Goal: Task Accomplishment & Management: Manage account settings

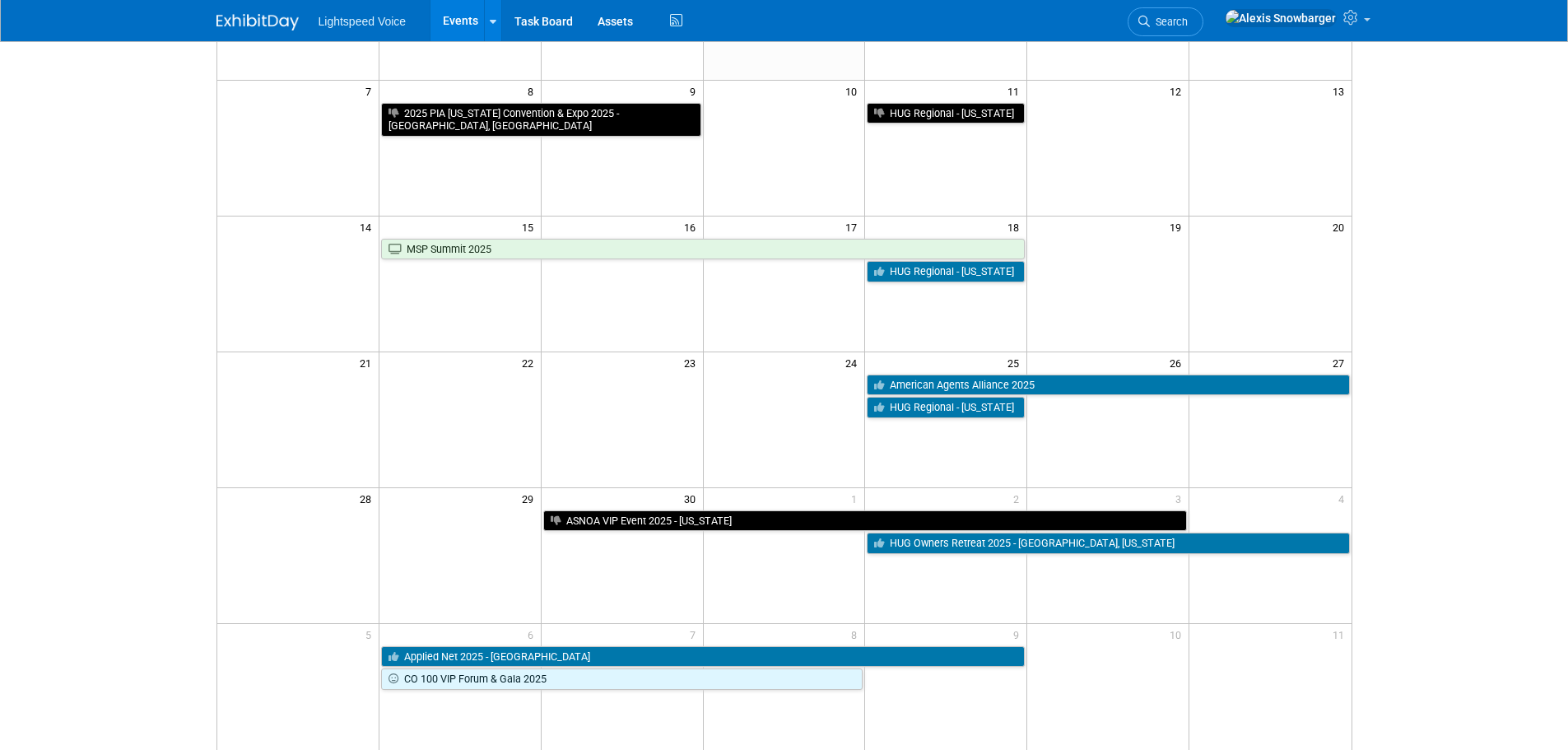
scroll to position [247, 0]
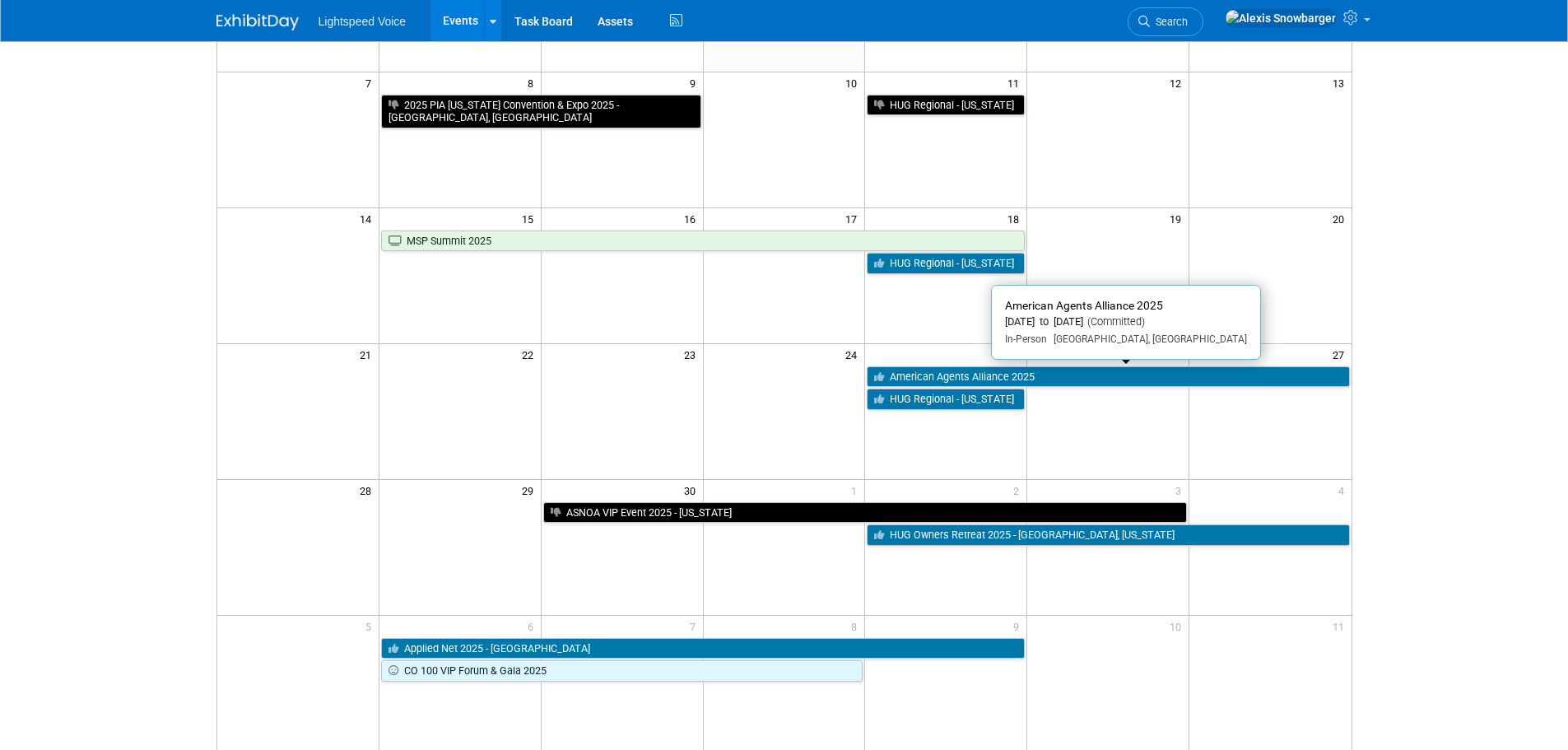
click at [903, 382] on link "American Agents Alliance 2025" at bounding box center [1109, 377] width 483 height 21
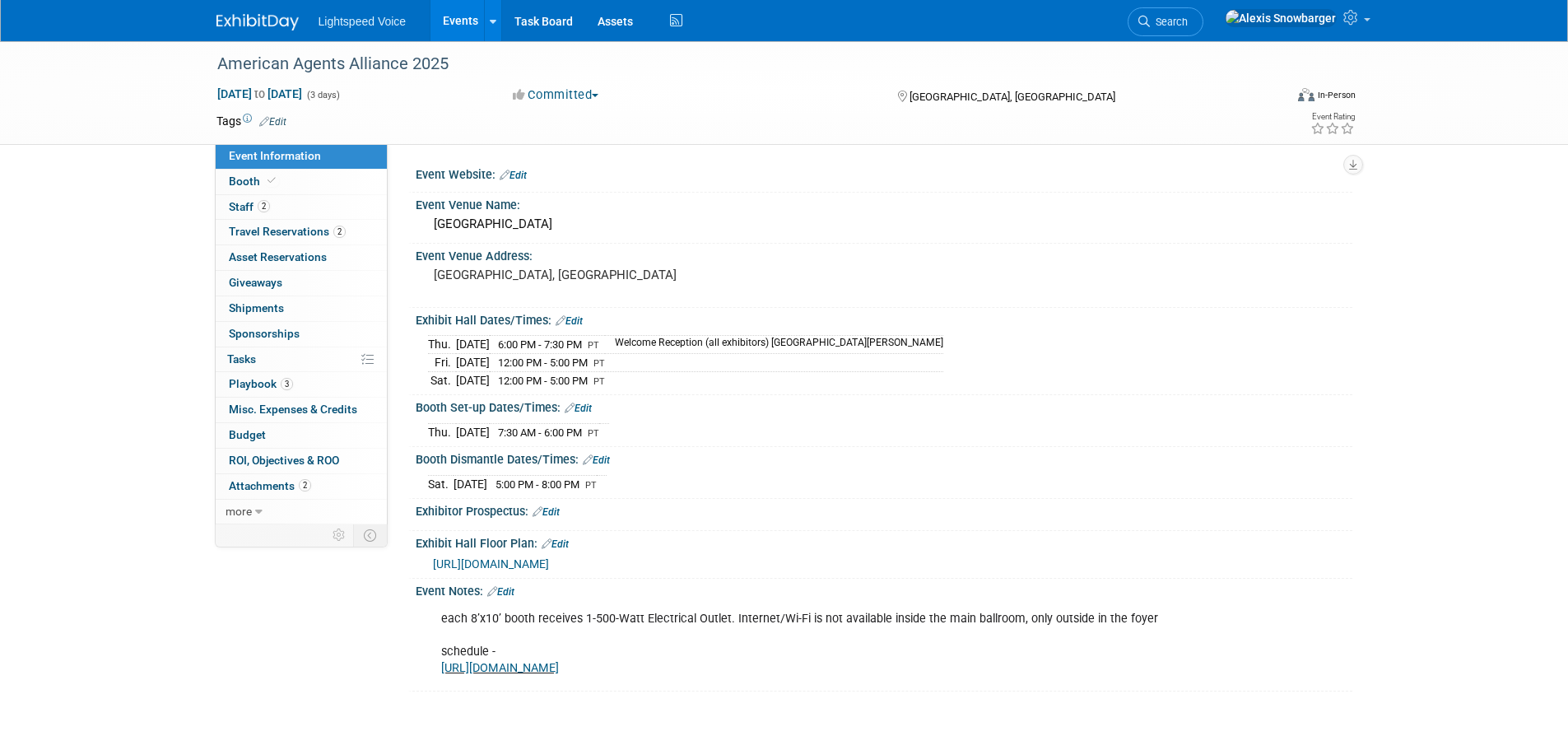
click at [148, 285] on div "American Agents Alliance 2025 Sep 25, 2025 to Sep 27, 2025 (3 days) Sep 25, 202…" at bounding box center [784, 382] width 1568 height 683
click at [539, 285] on div "[GEOGRAPHIC_DATA], [GEOGRAPHIC_DATA]" at bounding box center [611, 282] width 366 height 38
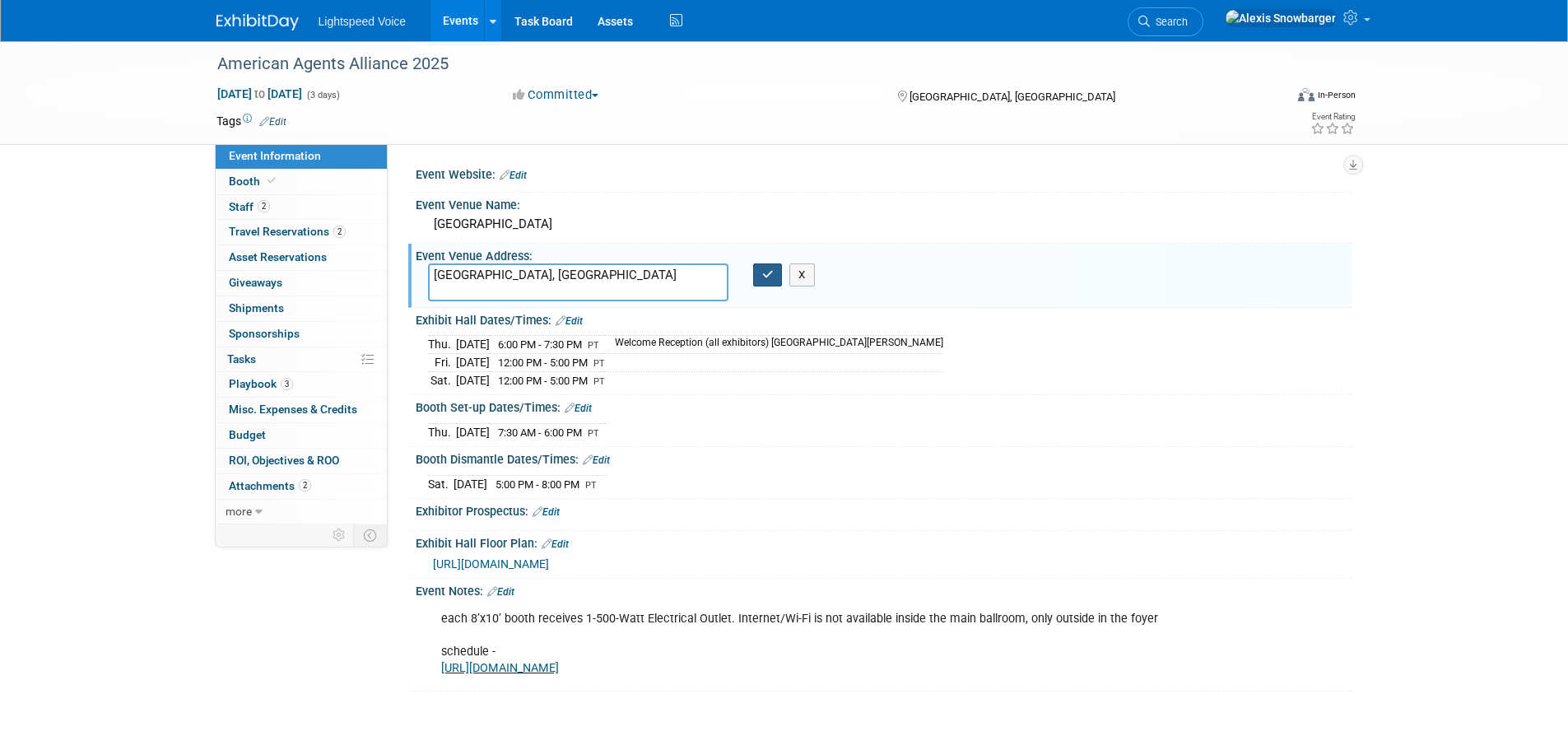
click at [755, 275] on button "button" at bounding box center [768, 275] width 29 height 23
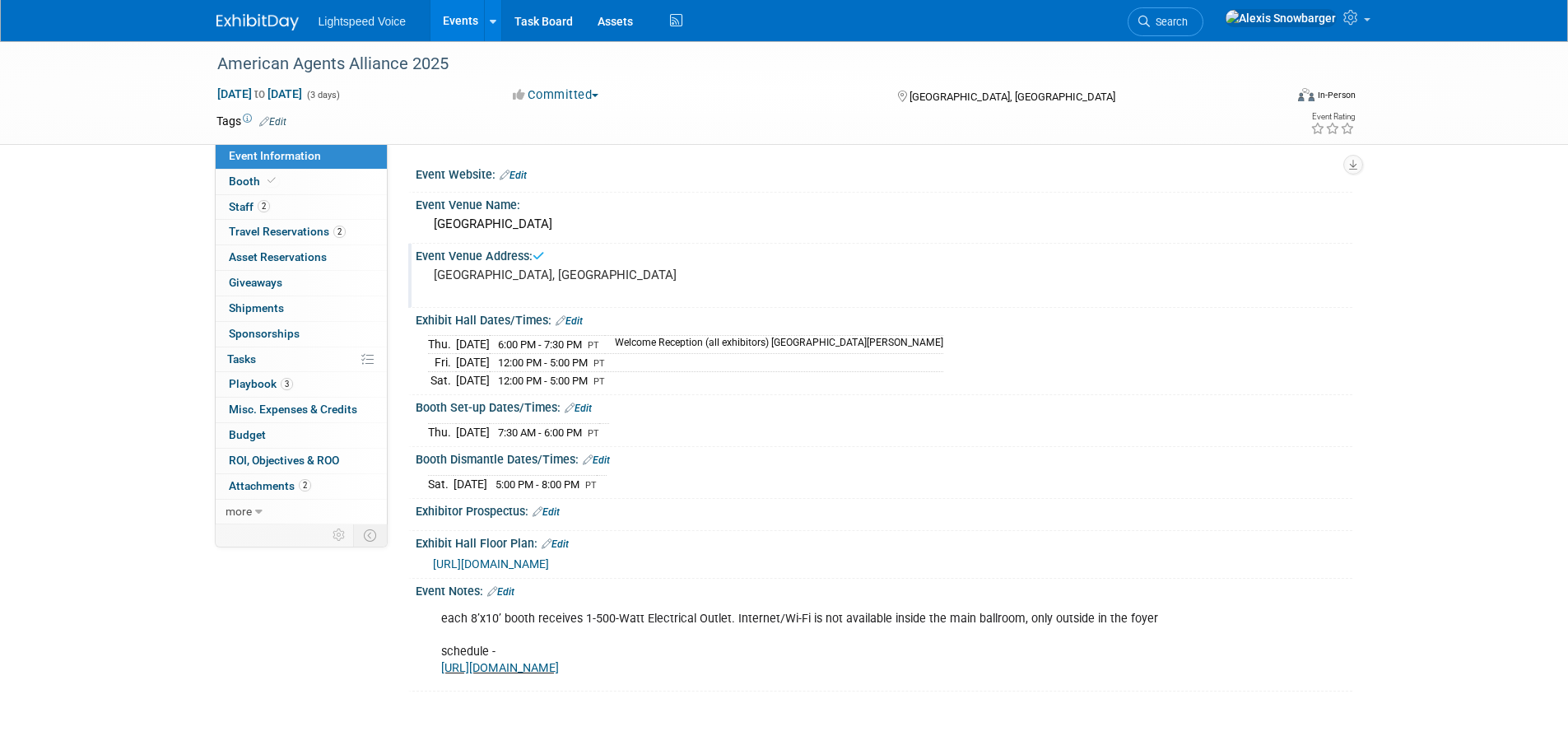
click at [135, 333] on div "American Agents Alliance 2025 Sep 25, 2025 to Sep 27, 2025 (3 days) Sep 25, 202…" at bounding box center [784, 382] width 1568 height 683
click at [116, 265] on div "American Agents Alliance 2025 Sep 25, 2025 to Sep 27, 2025 (3 days) Sep 25, 202…" at bounding box center [784, 382] width 1568 height 683
drag, startPoint x: 277, startPoint y: 387, endPoint x: 298, endPoint y: 383, distance: 21.4
click at [277, 387] on span "Playbook 3" at bounding box center [261, 383] width 64 height 13
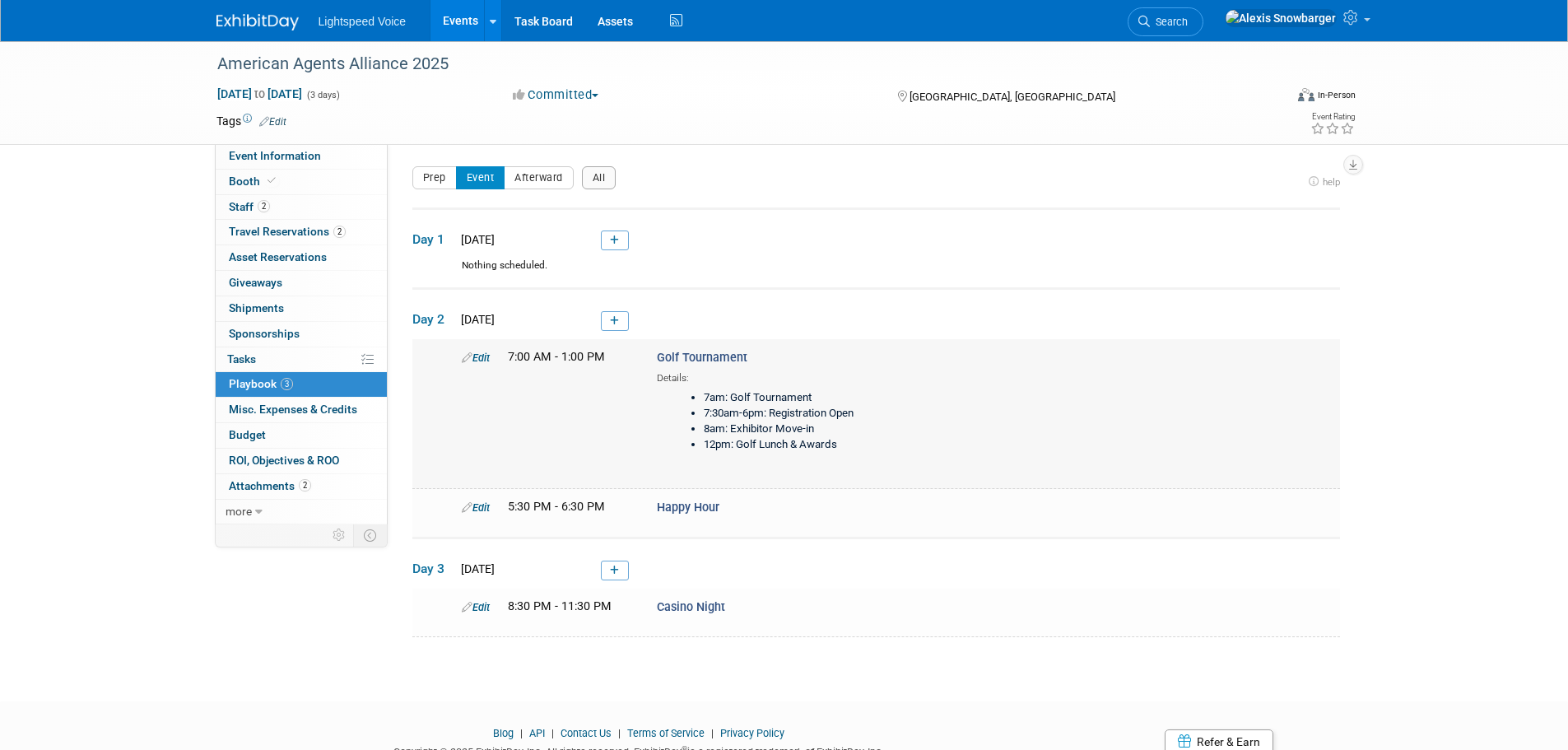
click at [476, 355] on link "Edit" at bounding box center [475, 358] width 28 height 12
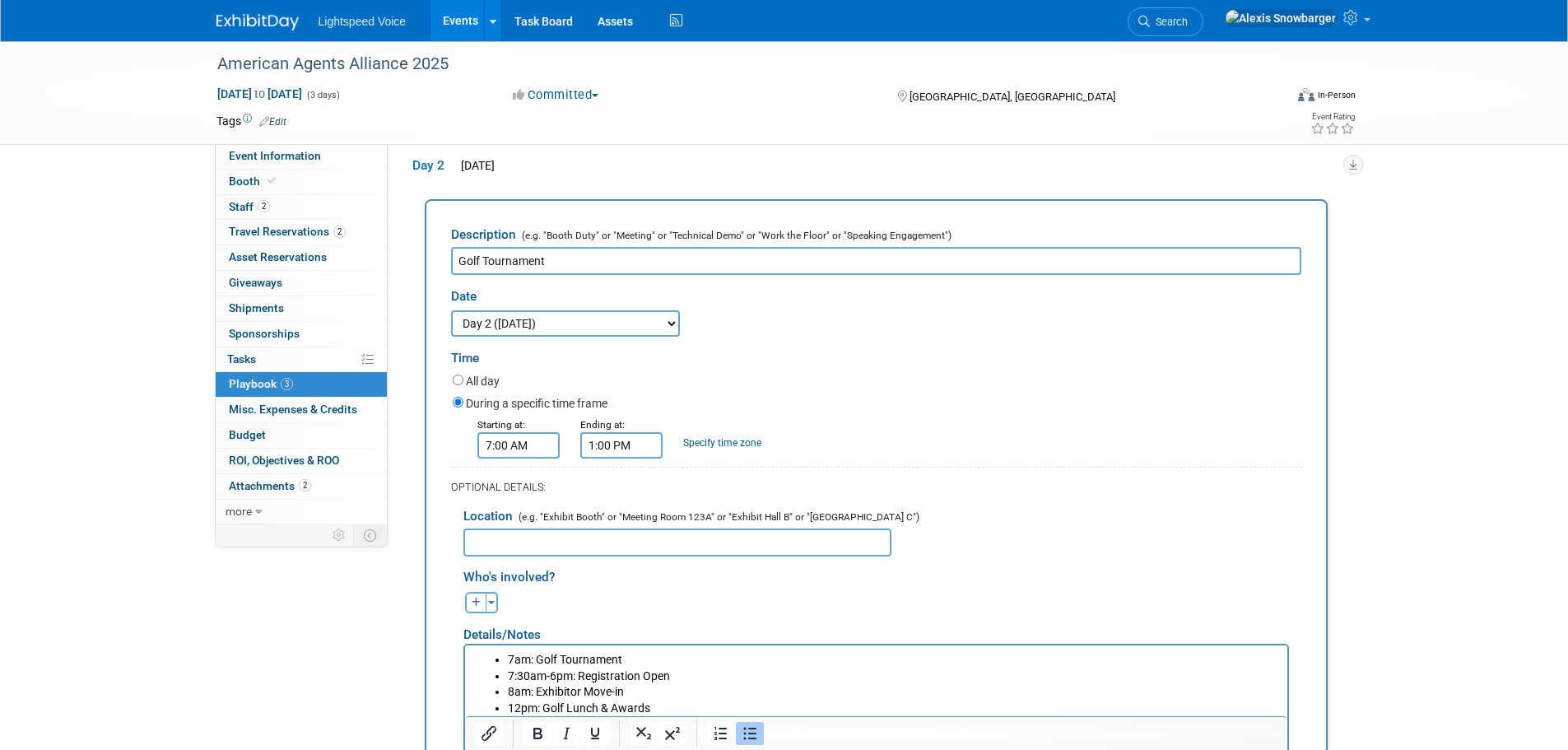
click at [530, 330] on select "3 days before the event starts (Sep 22, 2025) 2 days before the event starts (S…" at bounding box center [565, 324] width 229 height 27
select select "1_1"
click at [451, 311] on select "3 days before the event starts (Sep 22, 2025) 2 days before the event starts (S…" at bounding box center [565, 324] width 229 height 27
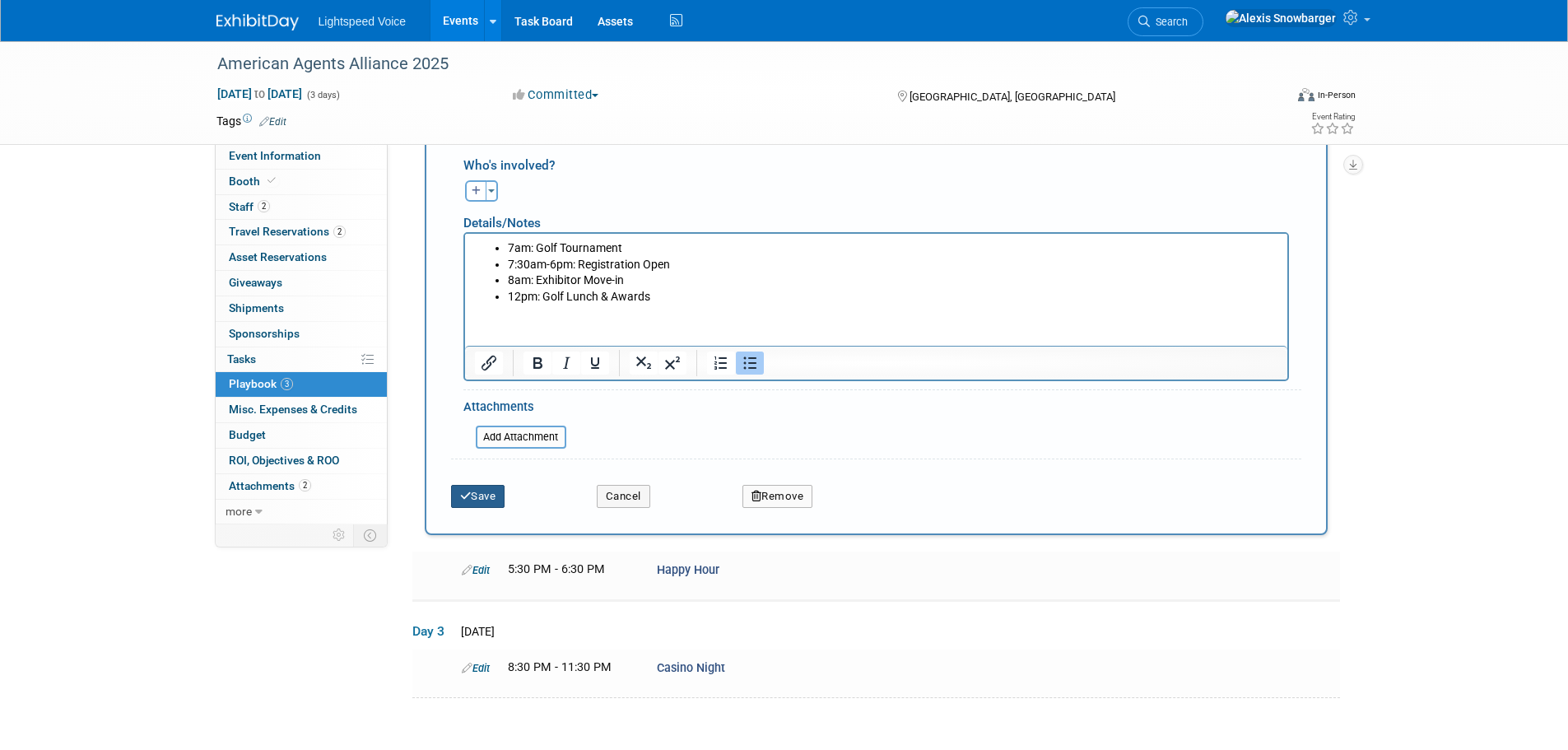
click at [498, 492] on button "Save" at bounding box center [478, 497] width 54 height 23
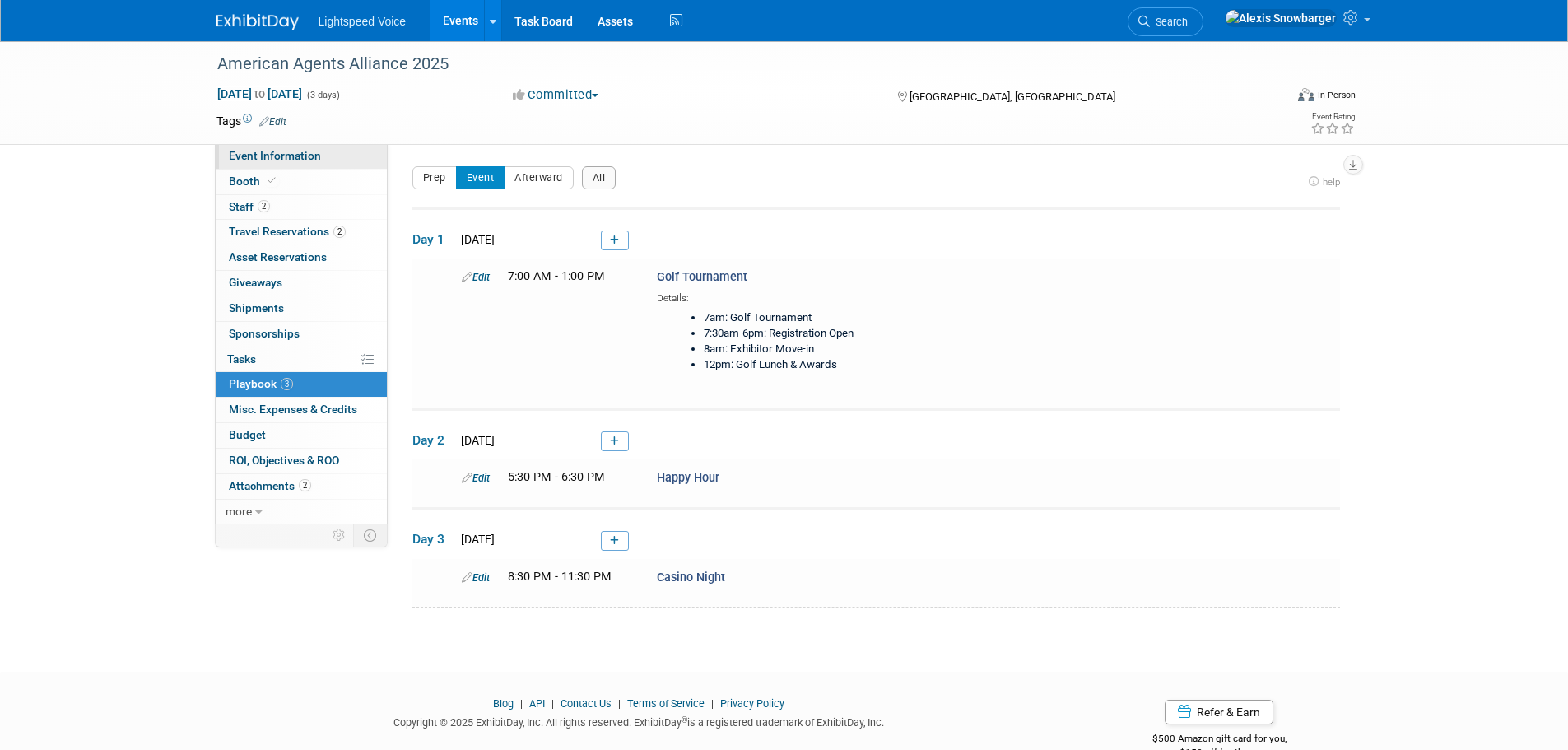
click at [287, 159] on span "Event Information" at bounding box center [275, 155] width 93 height 13
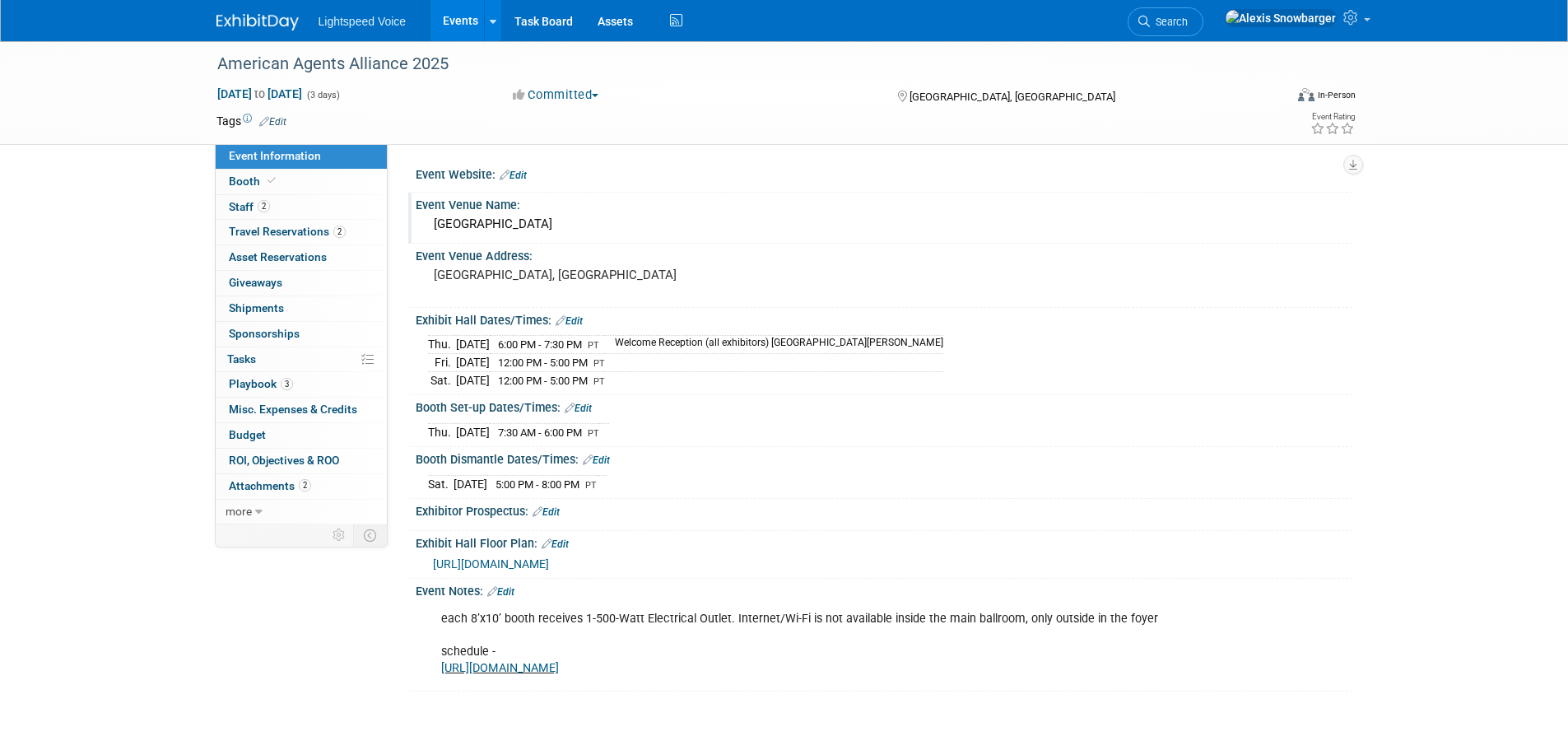
click at [564, 216] on div "JW Marriott Desert Springs Resort & Spa" at bounding box center [884, 224] width 912 height 26
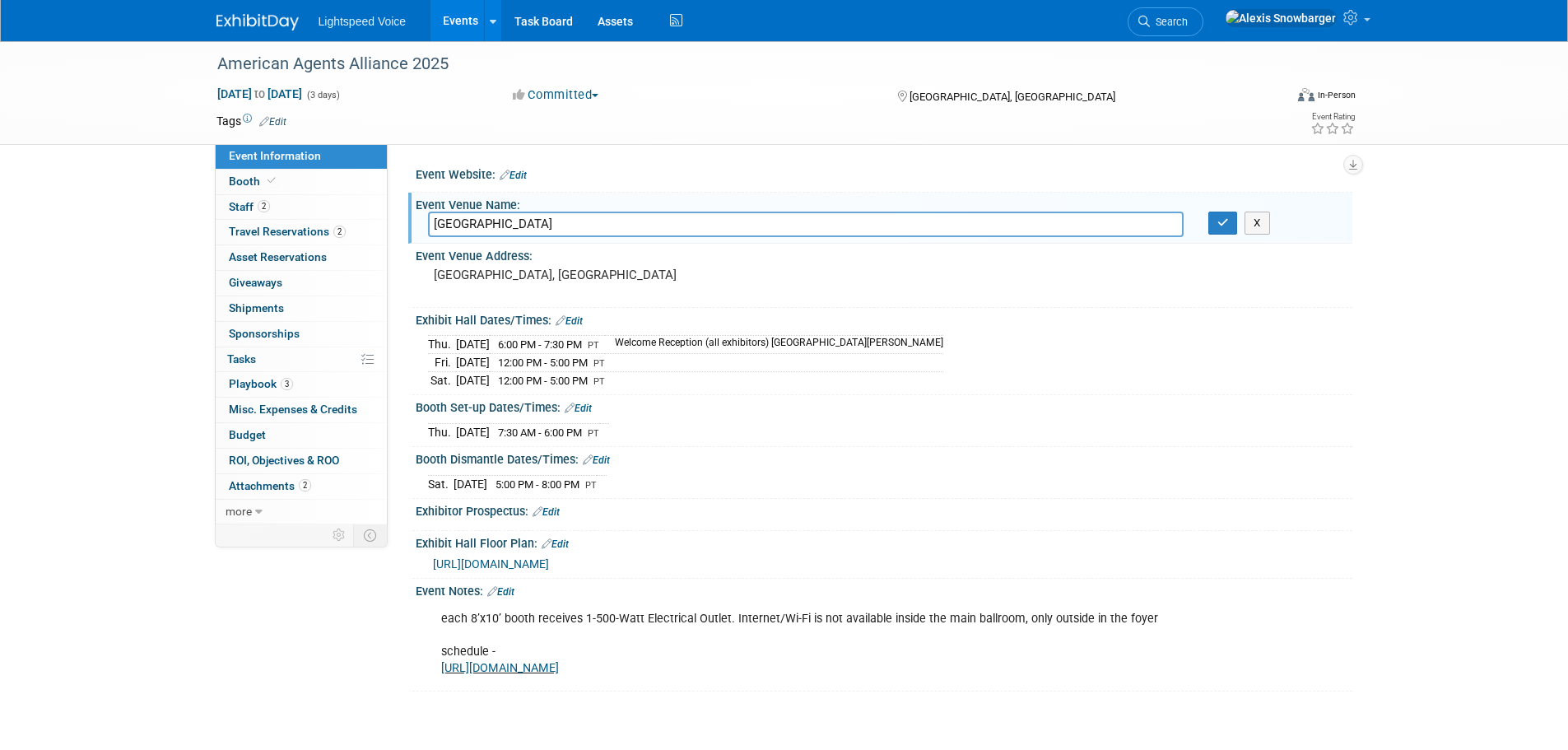
click at [564, 216] on input "JW Marriott Desert Springs Resort & Spa" at bounding box center [806, 224] width 756 height 26
click at [1221, 224] on icon "button" at bounding box center [1223, 223] width 12 height 11
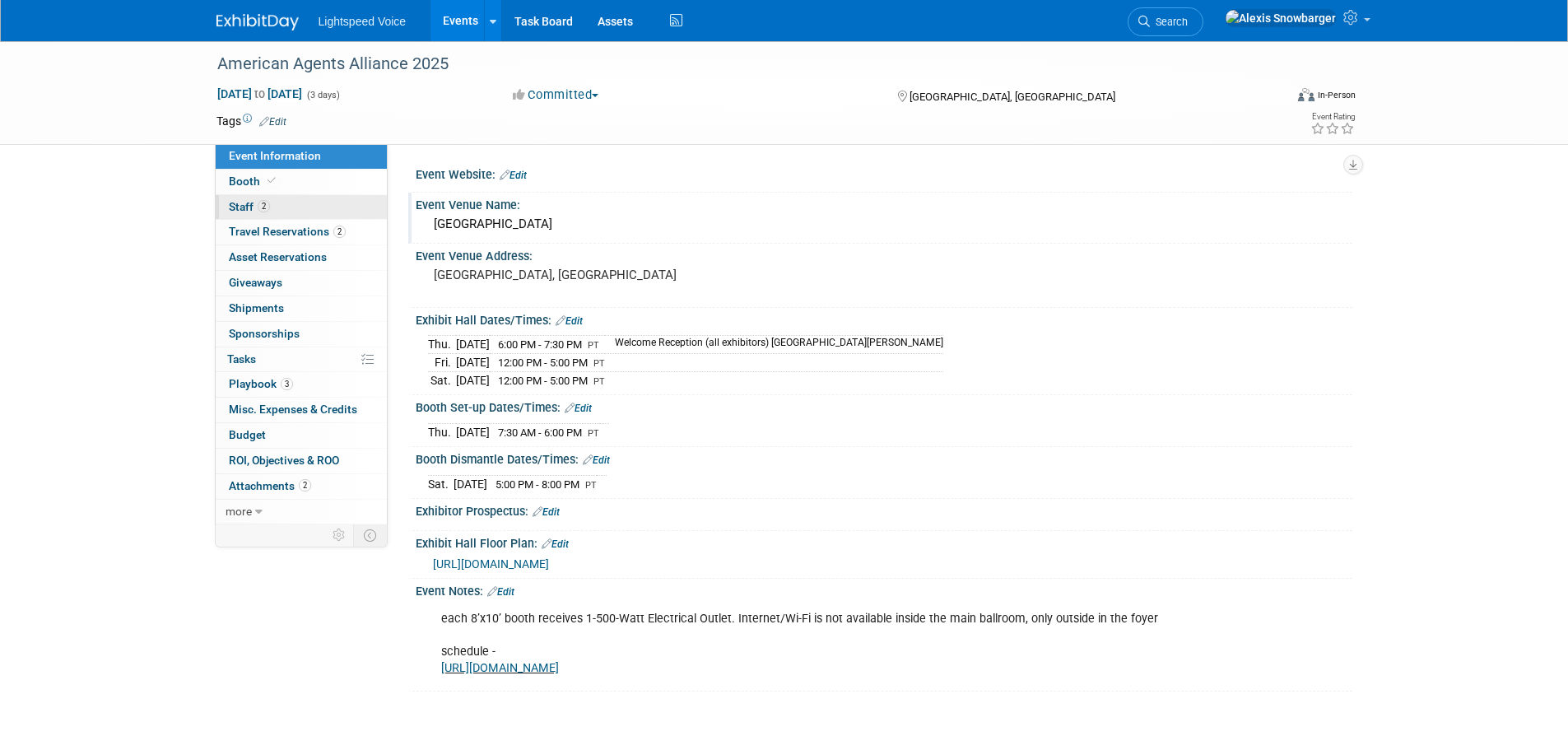
click at [274, 204] on link "2 Staff 2" at bounding box center [301, 208] width 171 height 25
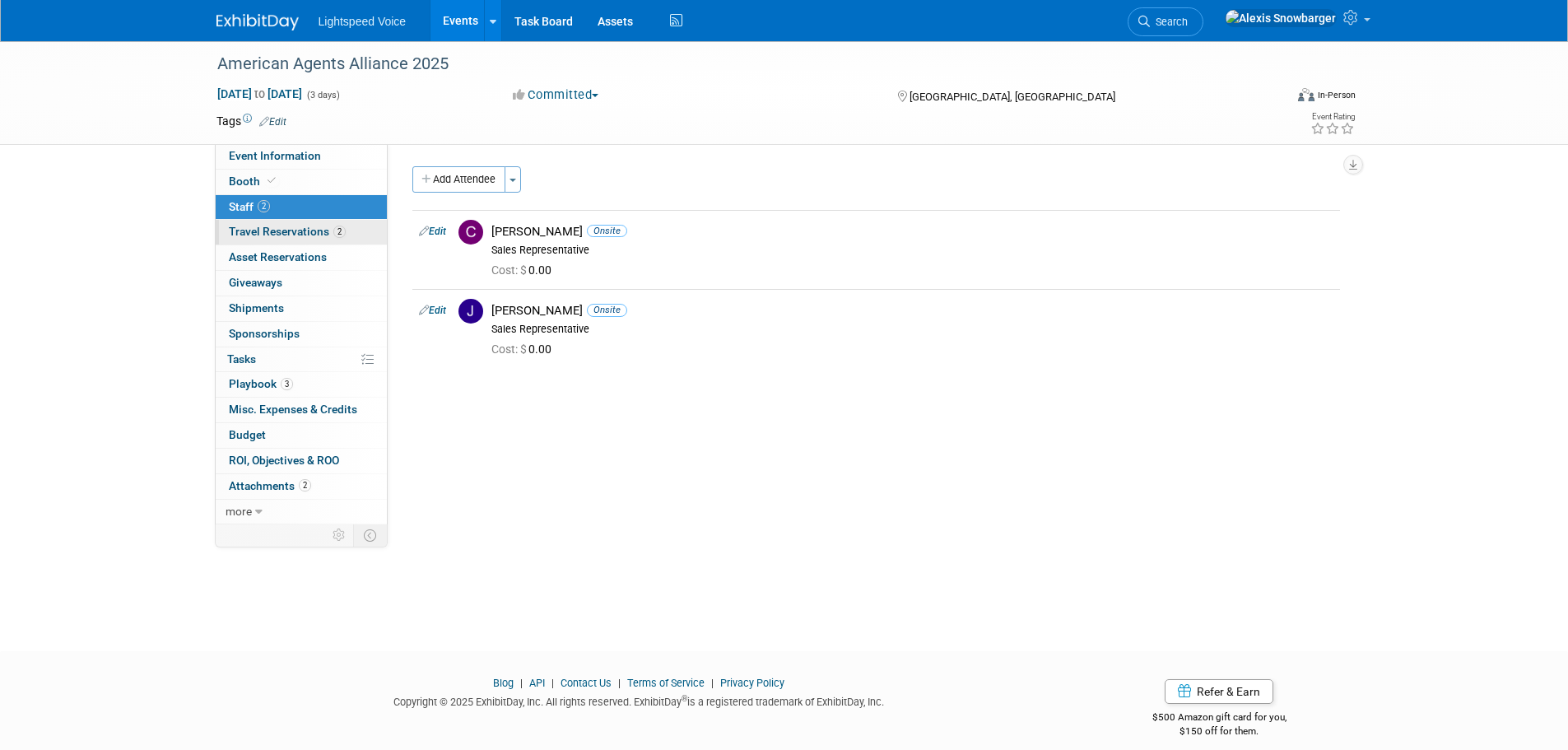
click at [275, 224] on span "Travel Reservations 2" at bounding box center [287, 231] width 117 height 13
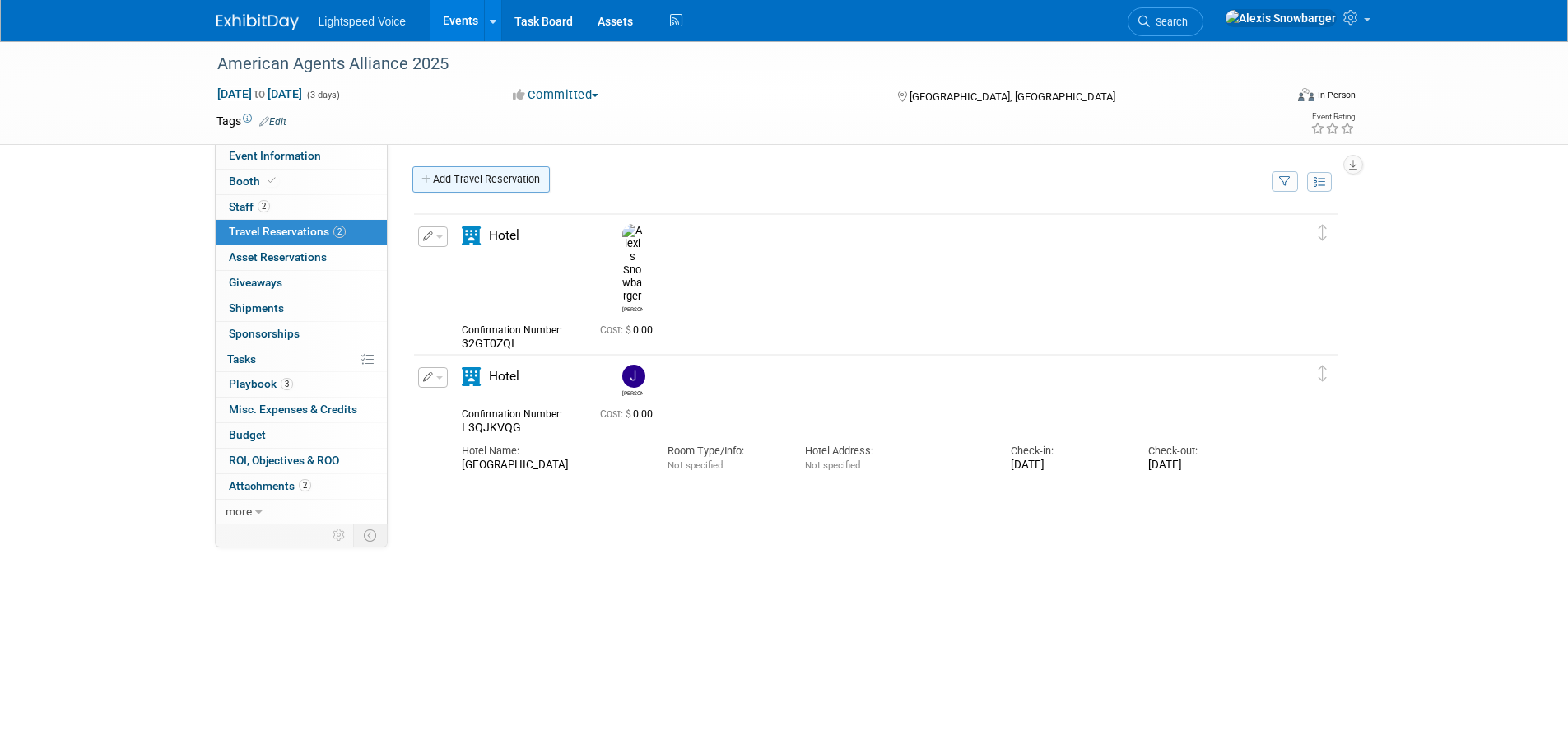
click at [475, 180] on link "Add Travel Reservation" at bounding box center [481, 180] width 137 height 27
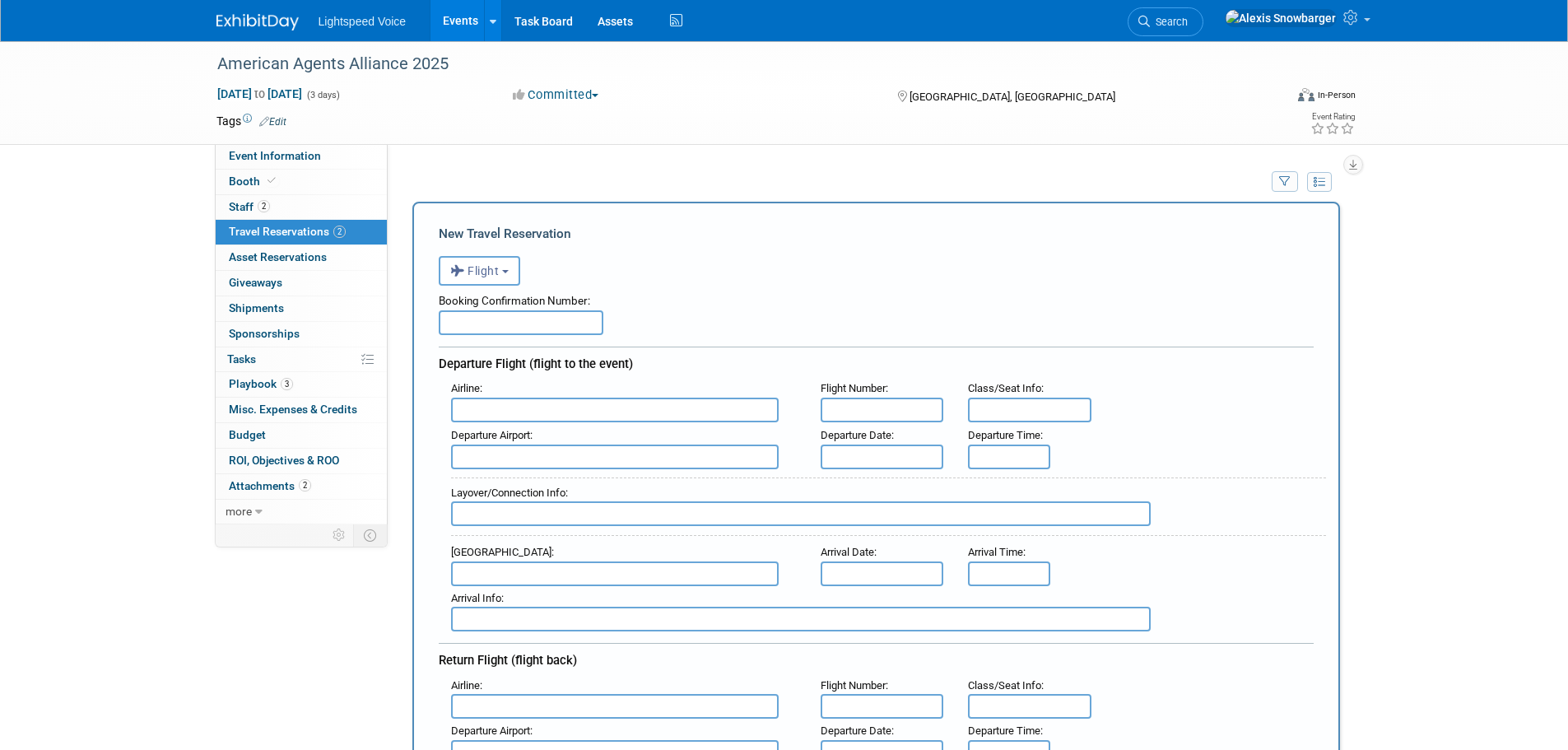
click at [466, 326] on input "text" at bounding box center [521, 323] width 165 height 25
paste input "OK6Z21"
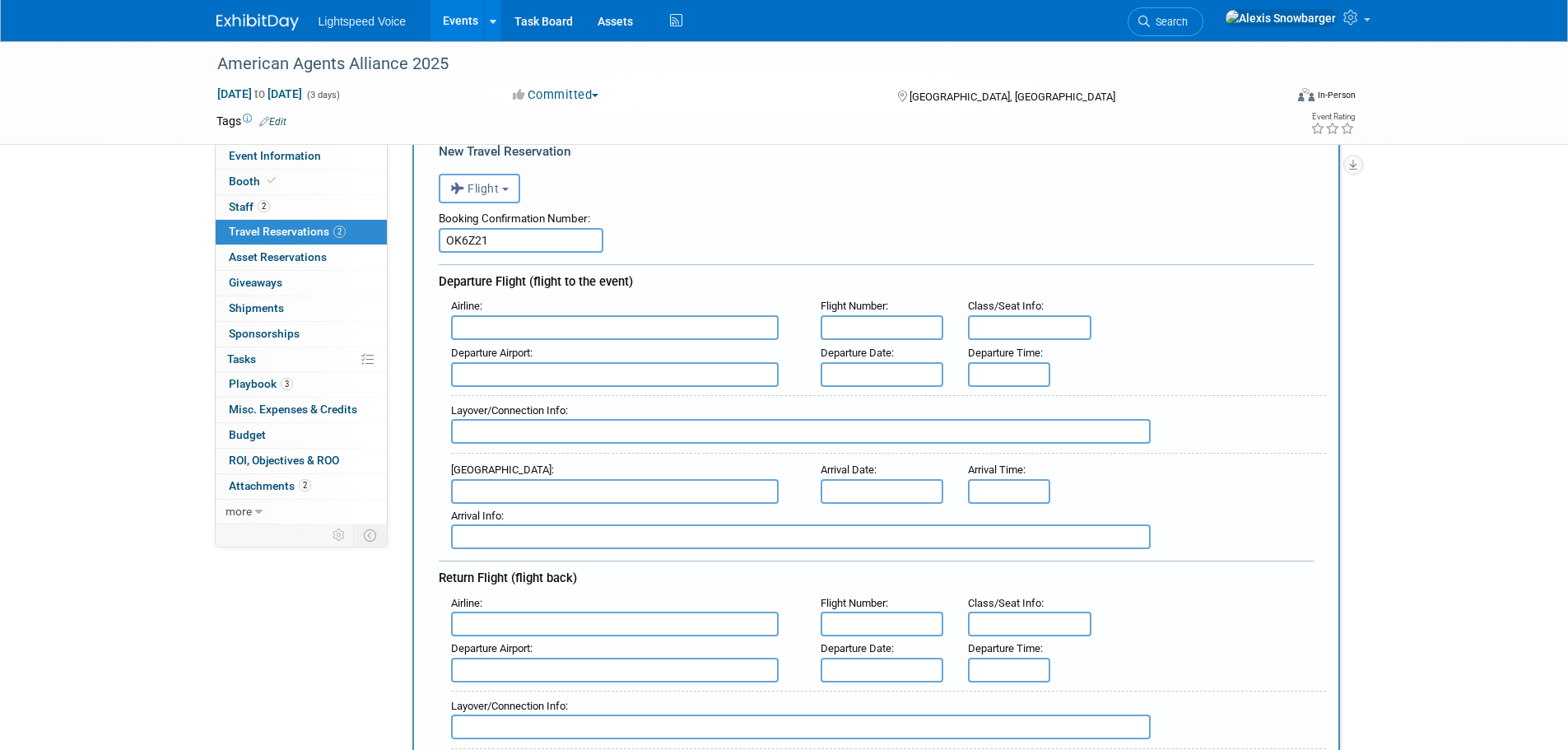
type input "OK6Z21"
click at [512, 319] on input "text" at bounding box center [615, 328] width 328 height 25
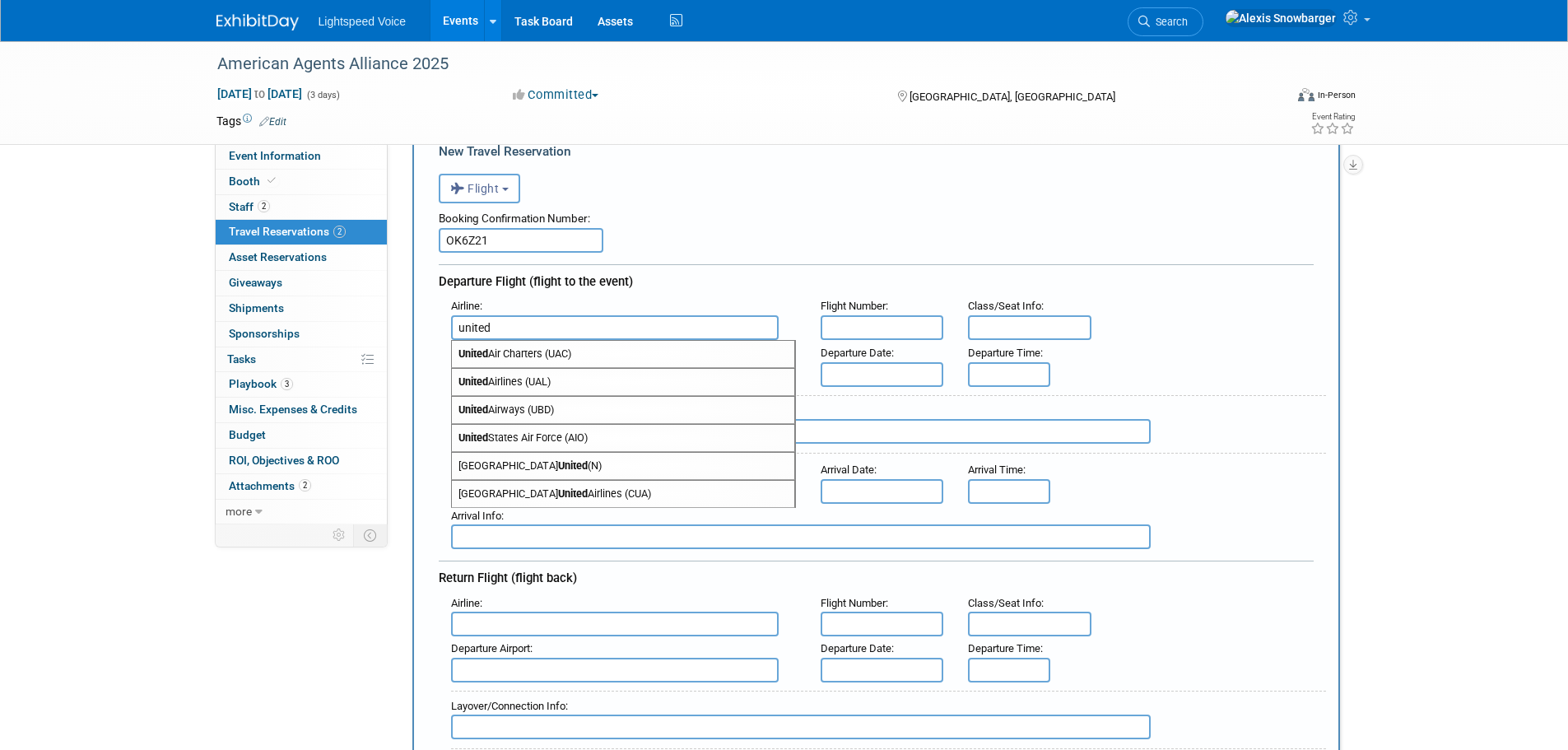
click at [551, 379] on span "United Airlines (UAL)" at bounding box center [623, 382] width 343 height 27
type input "United Airlines (UAL)"
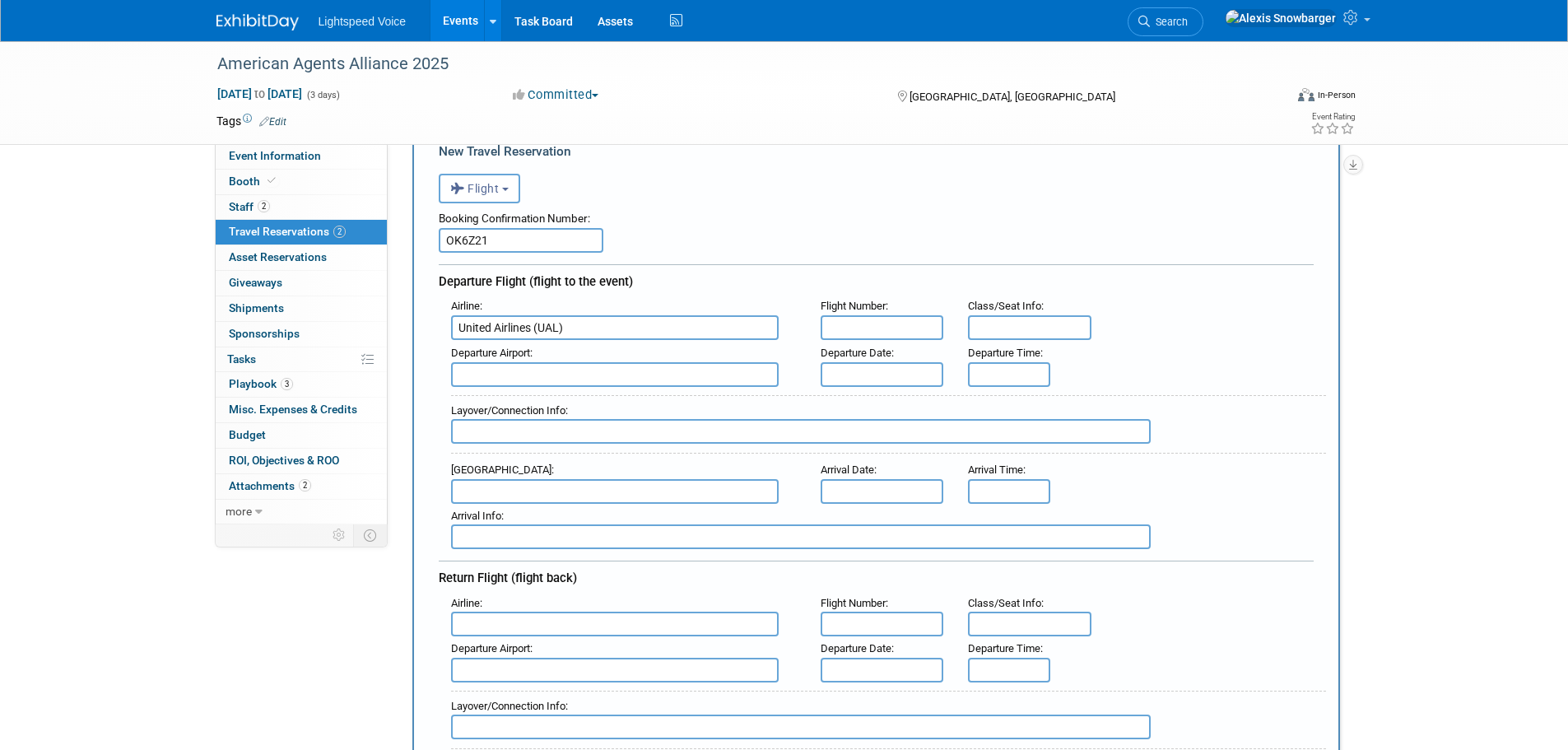
click at [863, 369] on input "text" at bounding box center [882, 375] width 124 height 25
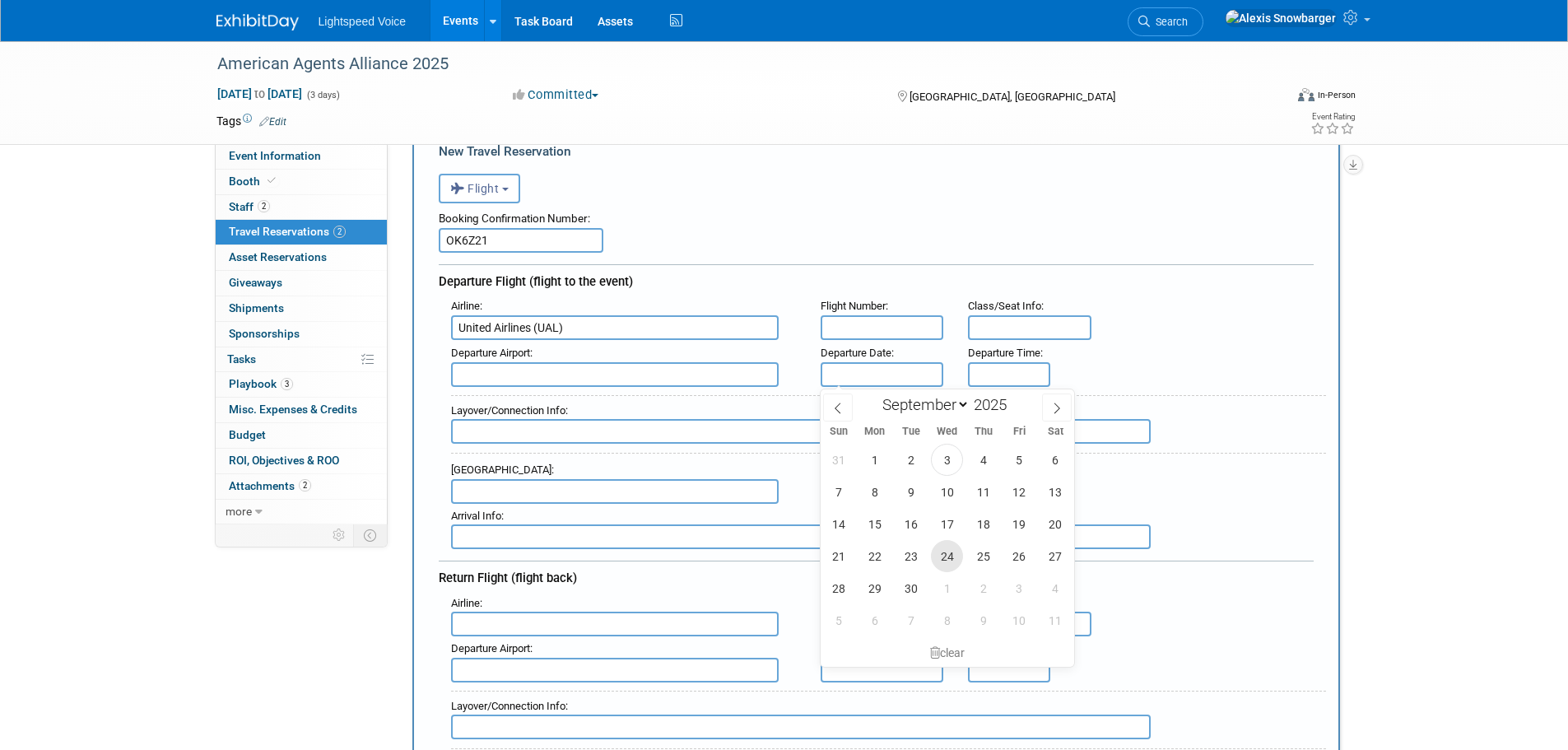
click at [940, 544] on span "24" at bounding box center [947, 557] width 32 height 32
type input "Sep 24, 2025"
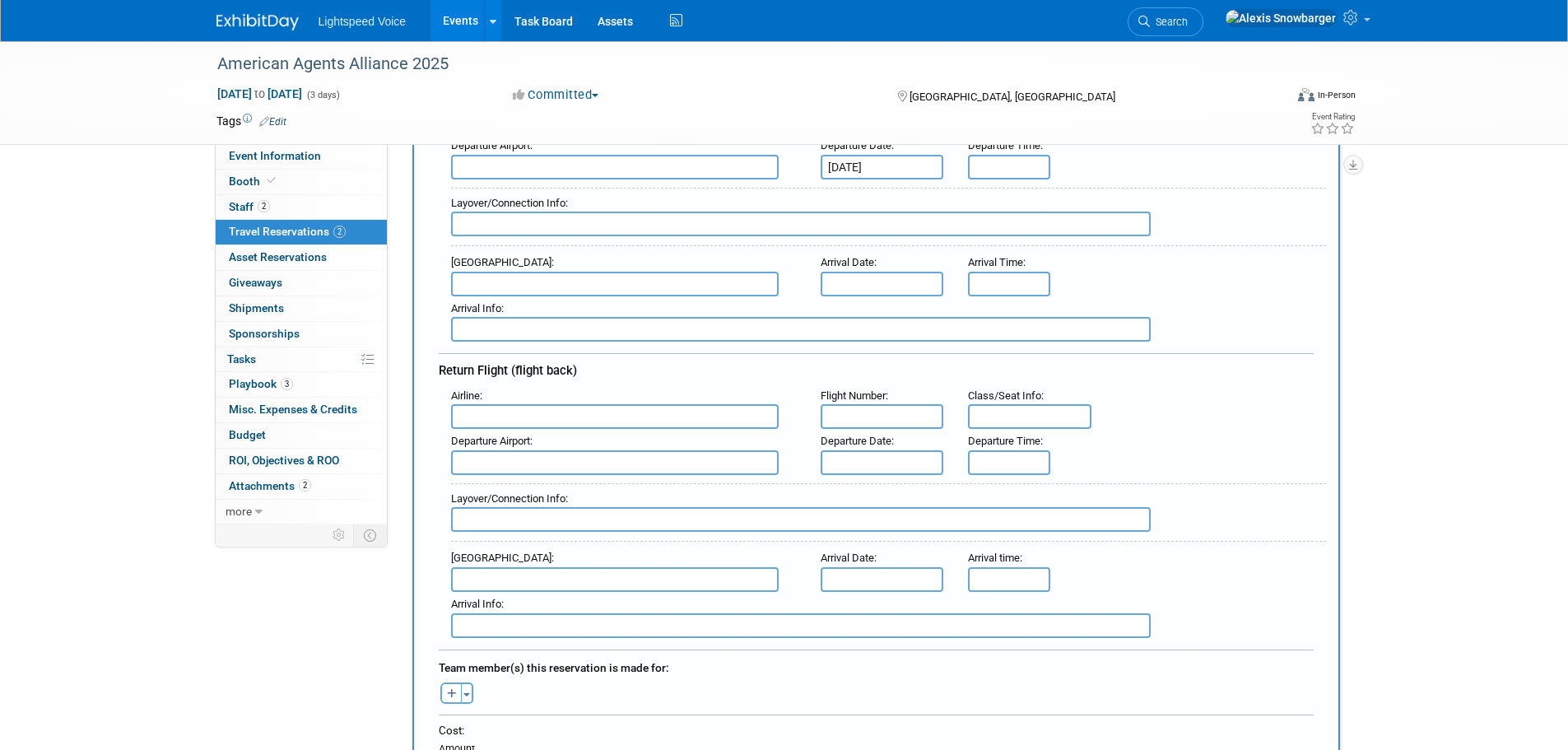
scroll to position [330, 0]
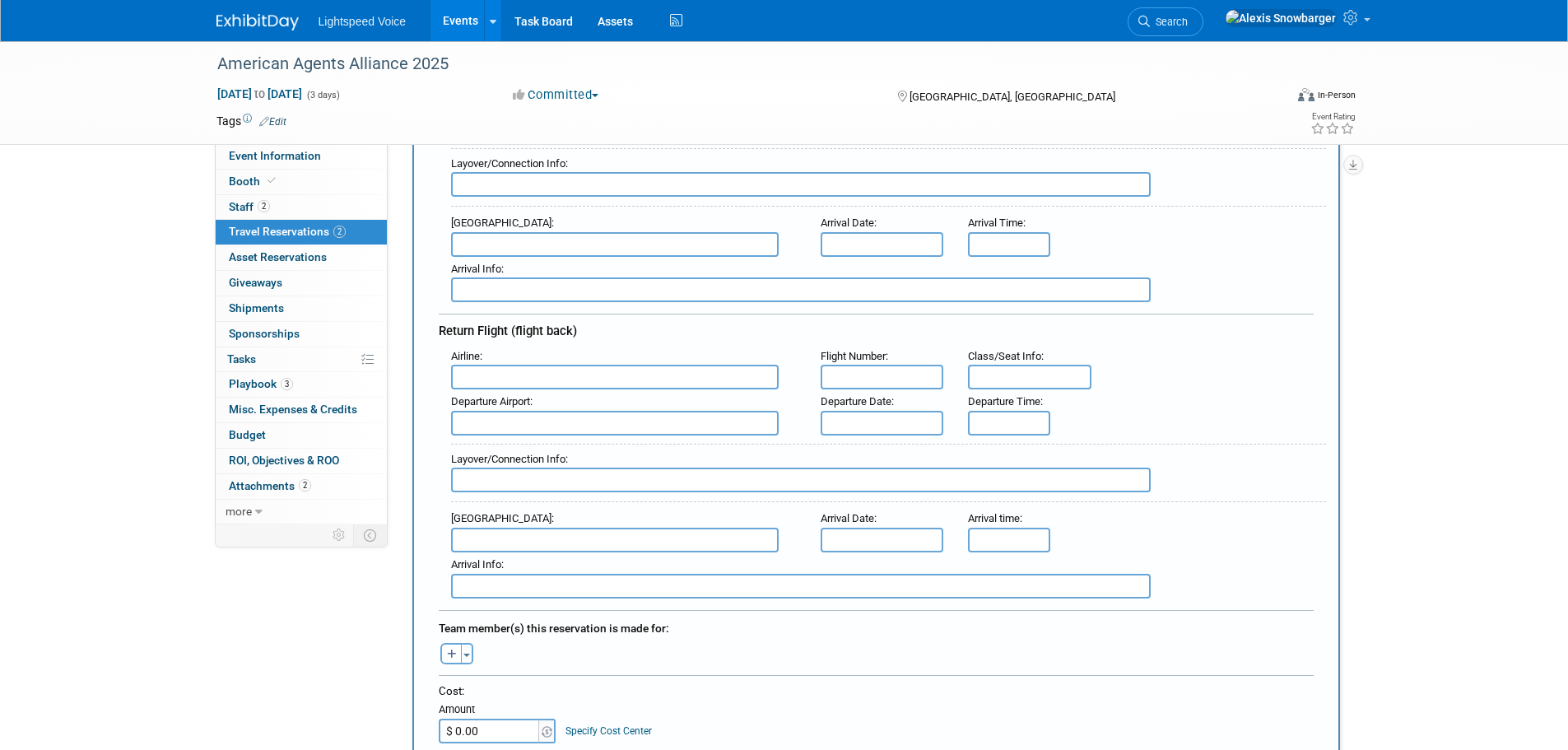
click at [503, 381] on input "text" at bounding box center [615, 378] width 328 height 25
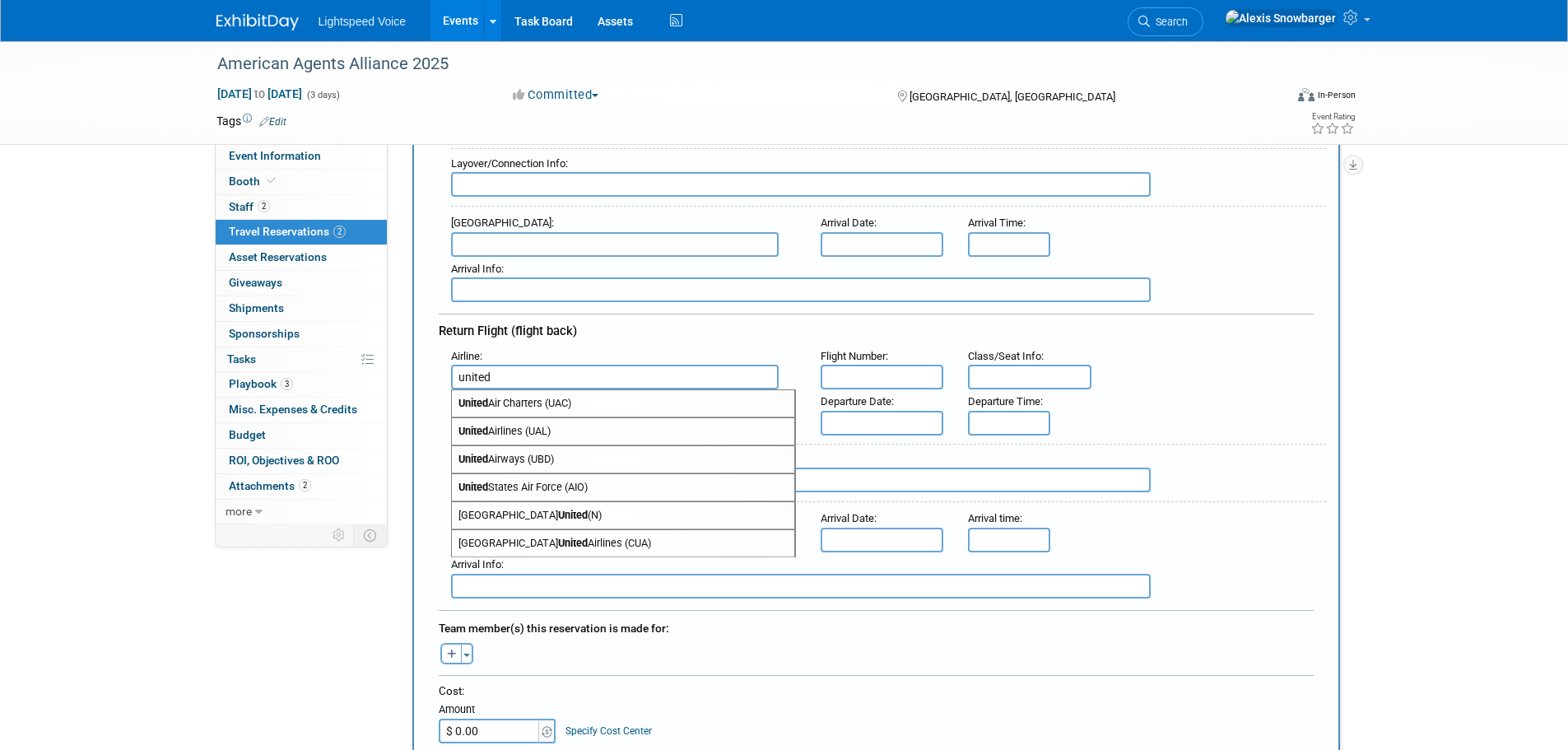
click at [516, 428] on span "United Airlines (UAL)" at bounding box center [623, 432] width 343 height 27
type input "United Airlines (UAL)"
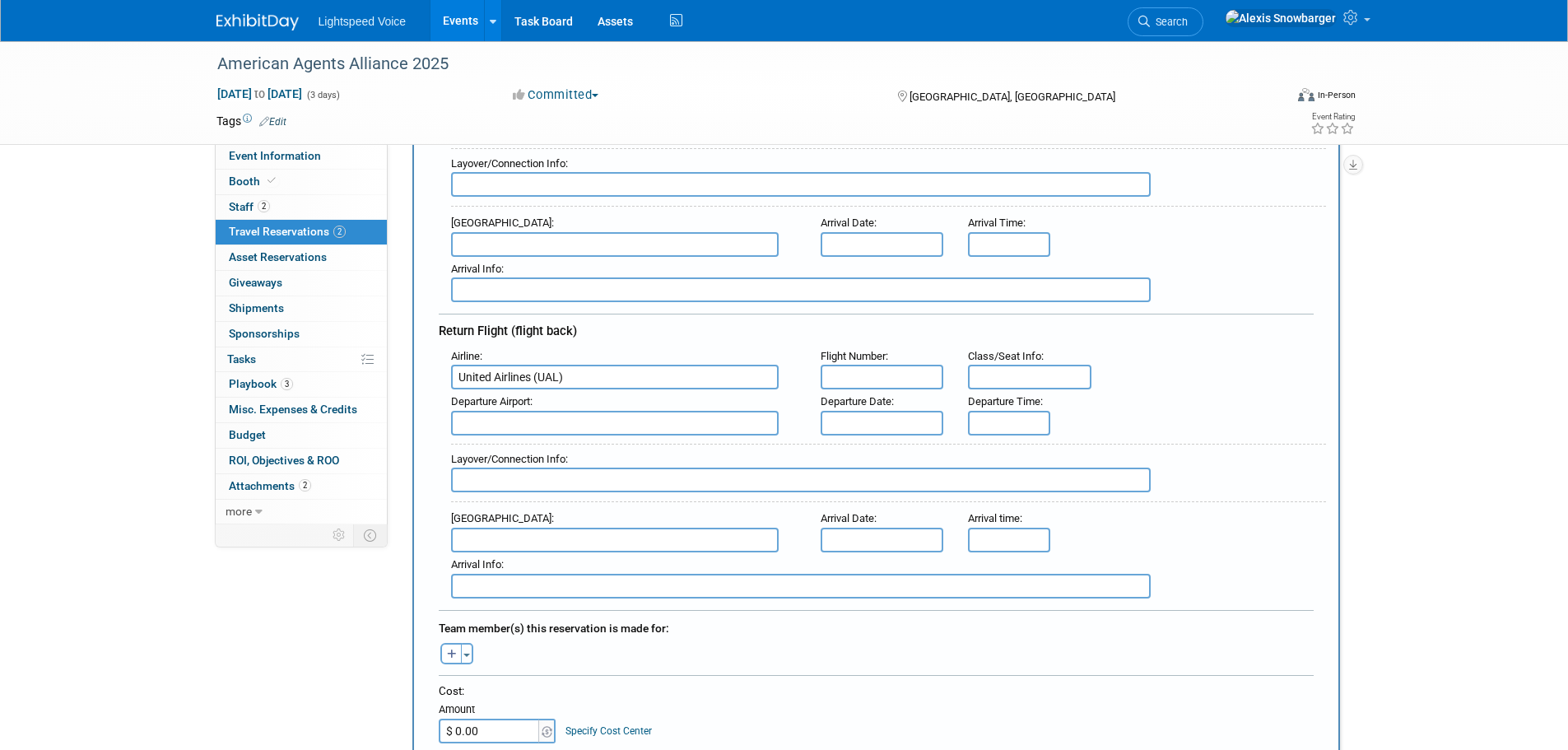
click at [853, 420] on input "text" at bounding box center [882, 423] width 124 height 25
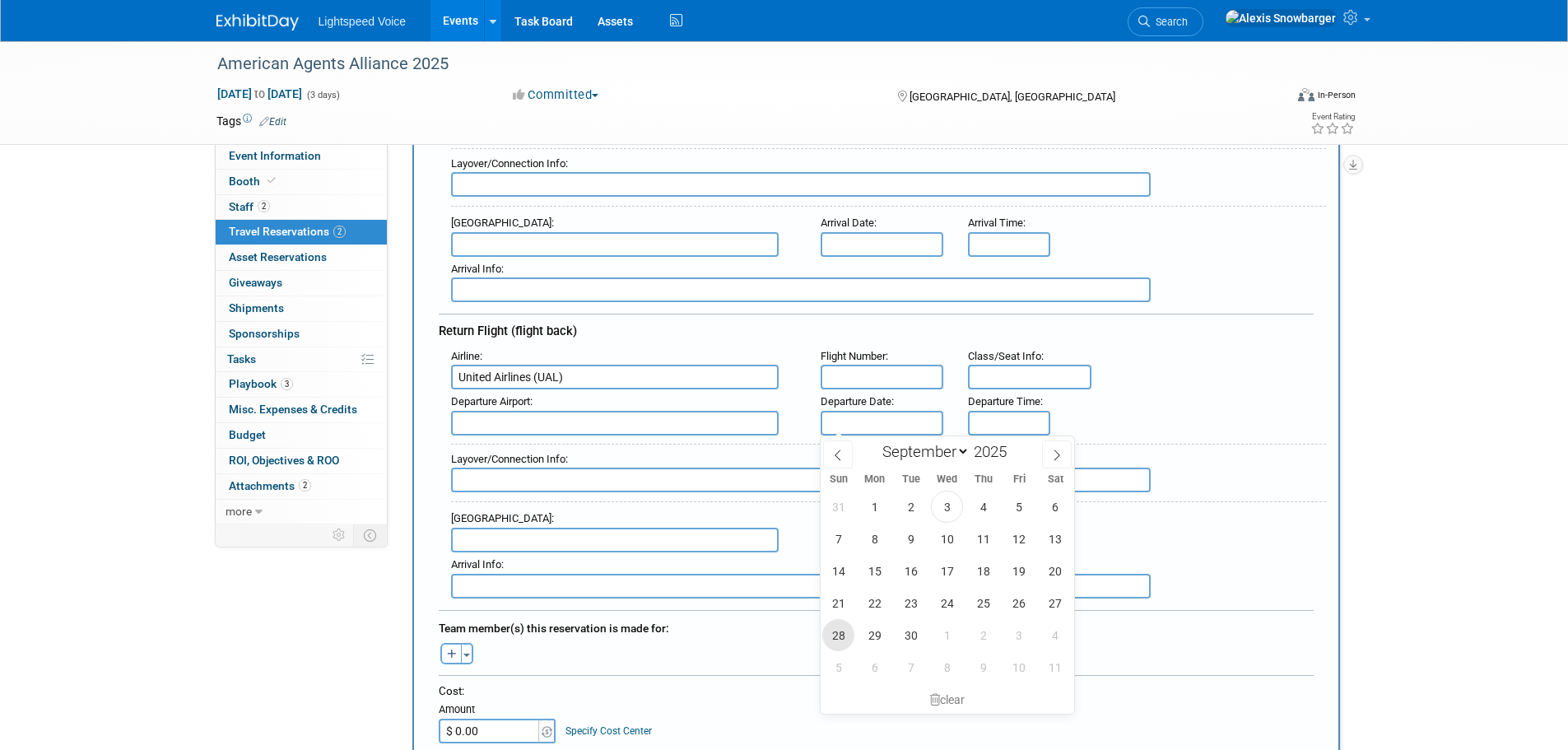
click at [845, 639] on span "28" at bounding box center [839, 635] width 32 height 32
type input "Sep 28, 2025"
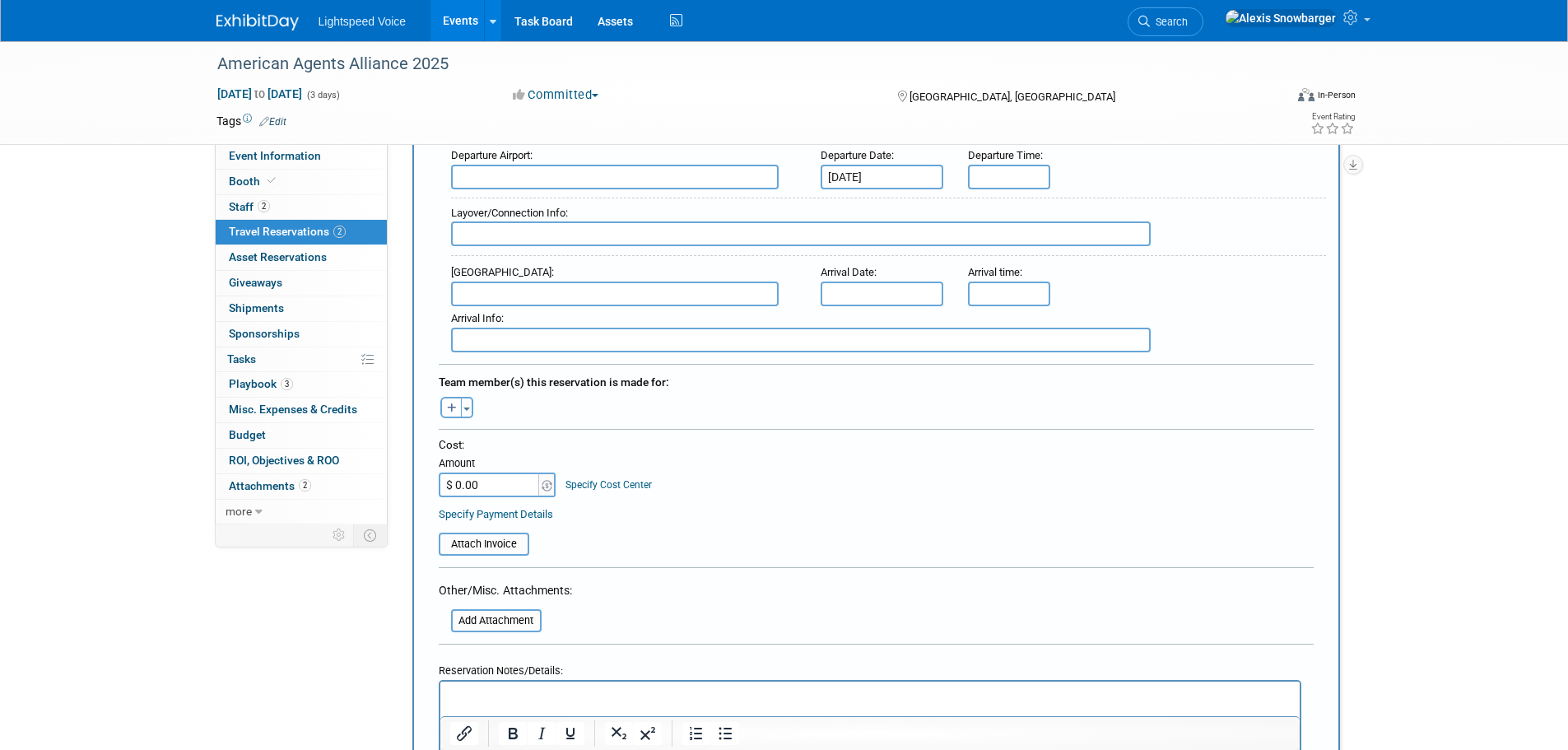
scroll to position [576, 0]
click at [450, 407] on icon "button" at bounding box center [451, 408] width 10 height 11
select select
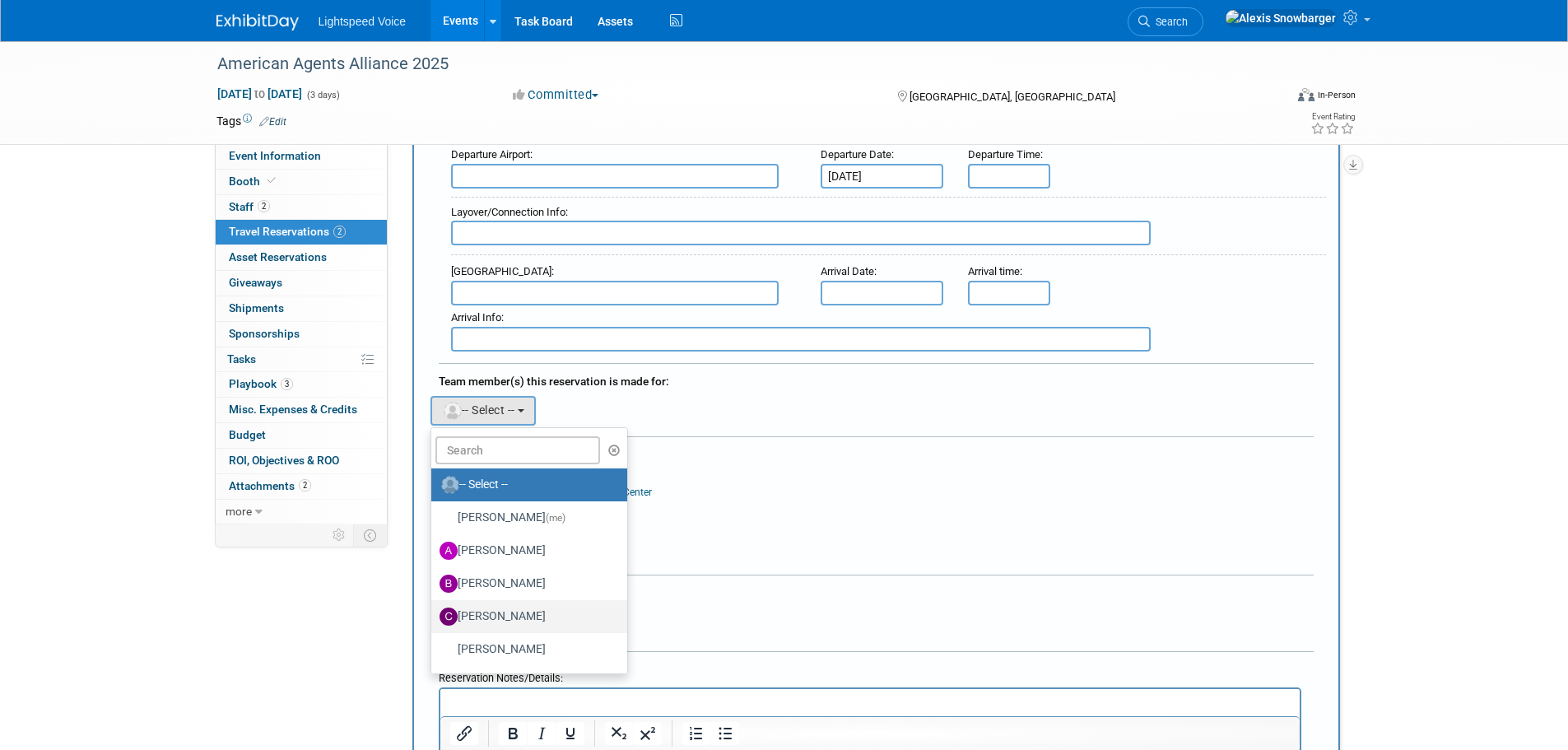
click at [499, 605] on label "Casey Cooney" at bounding box center [525, 617] width 172 height 27
click at [434, 609] on input "Casey Cooney" at bounding box center [428, 615] width 11 height 11
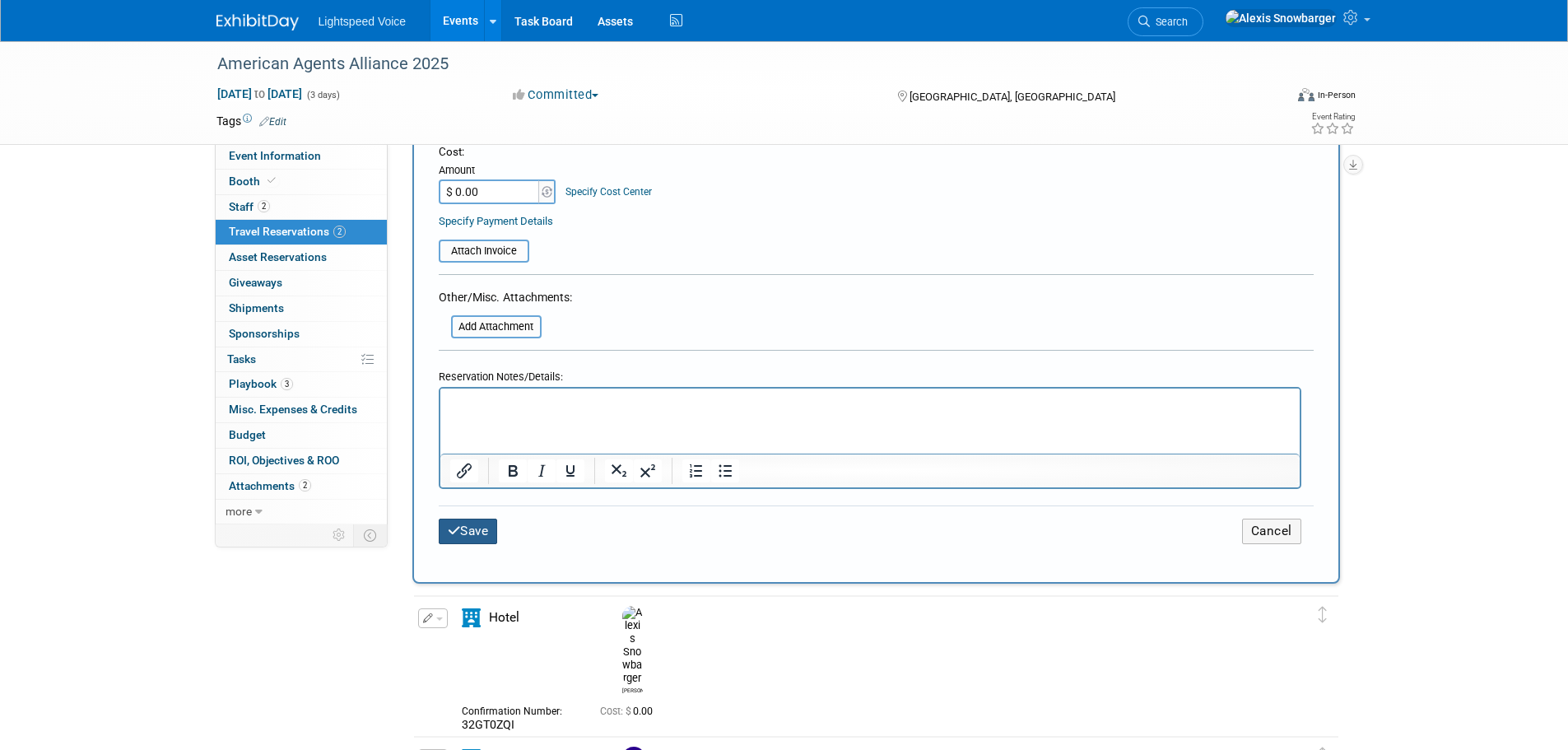
click at [476, 522] on button "Save" at bounding box center [468, 531] width 60 height 26
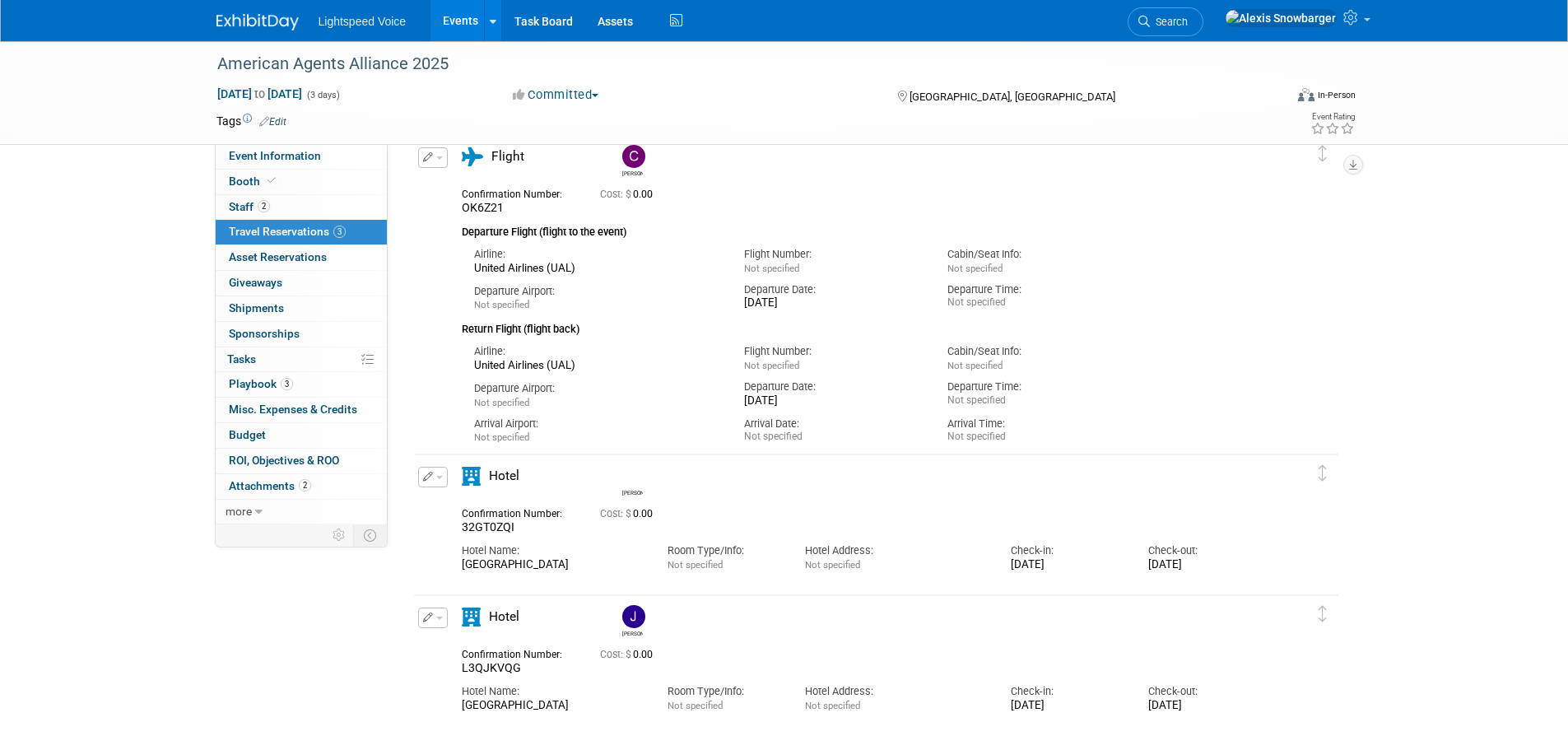
scroll to position [0, 0]
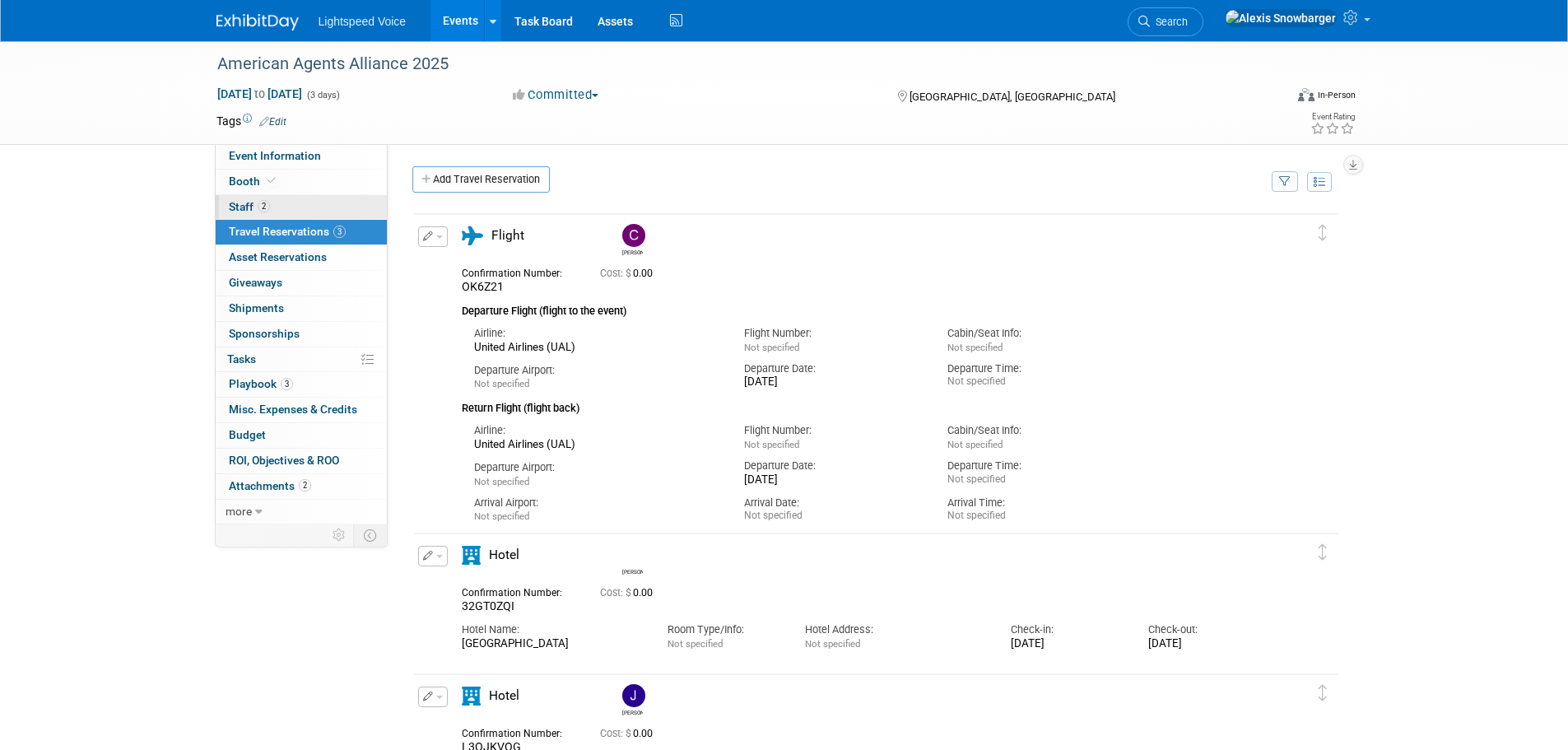
click at [256, 199] on link "2 Staff 2" at bounding box center [301, 208] width 171 height 25
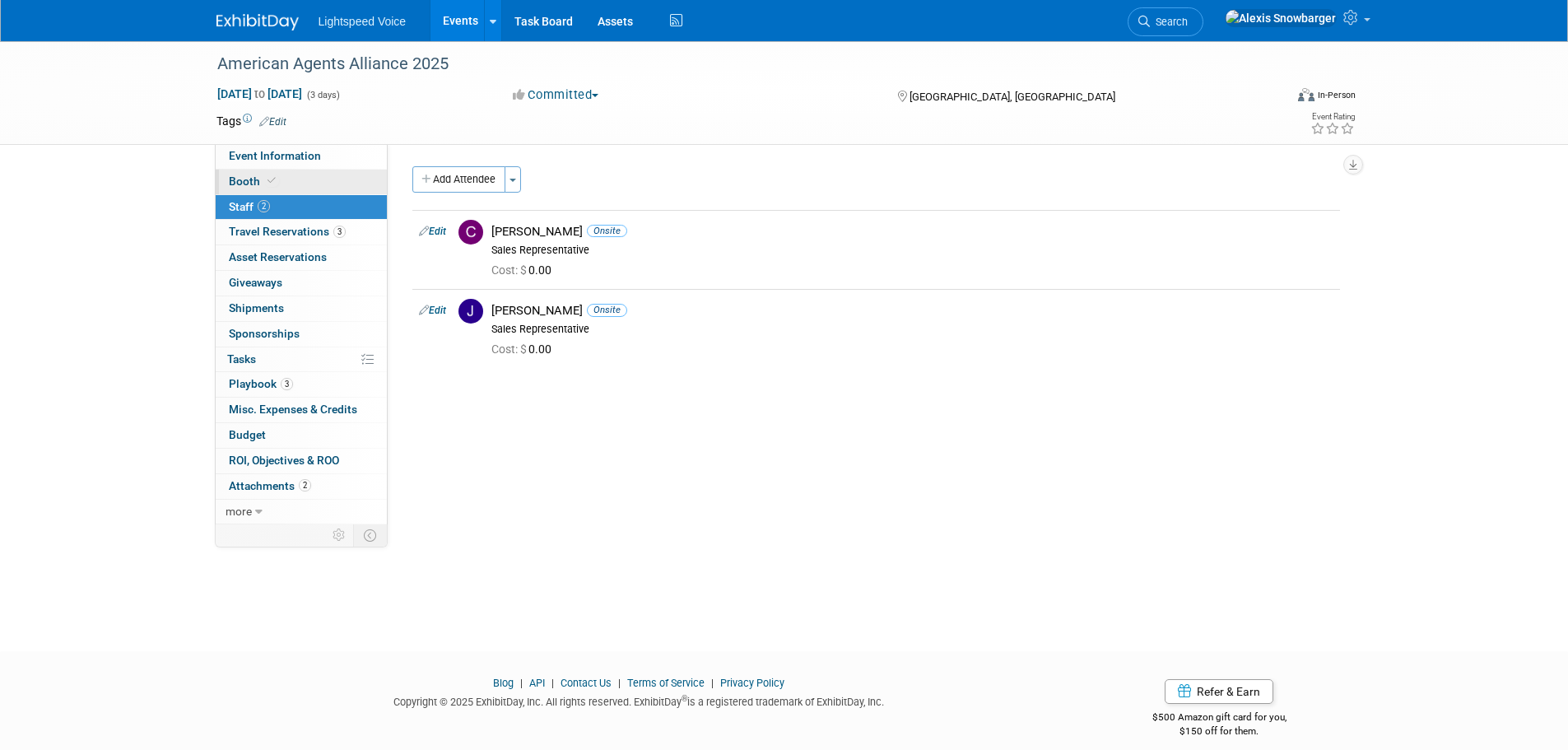
click at [261, 175] on span "Booth" at bounding box center [254, 181] width 50 height 13
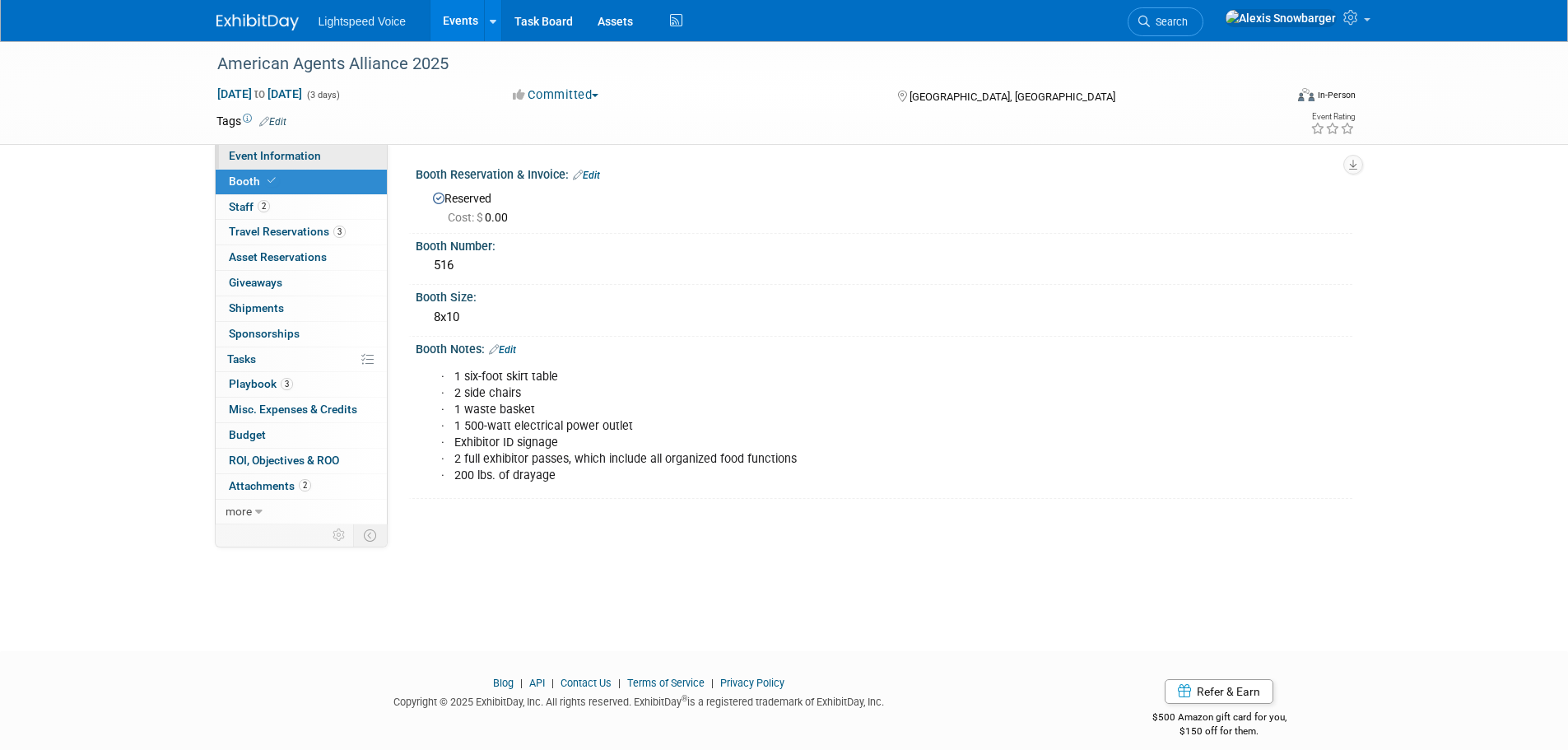
click at [267, 160] on span "Event Information" at bounding box center [275, 155] width 93 height 13
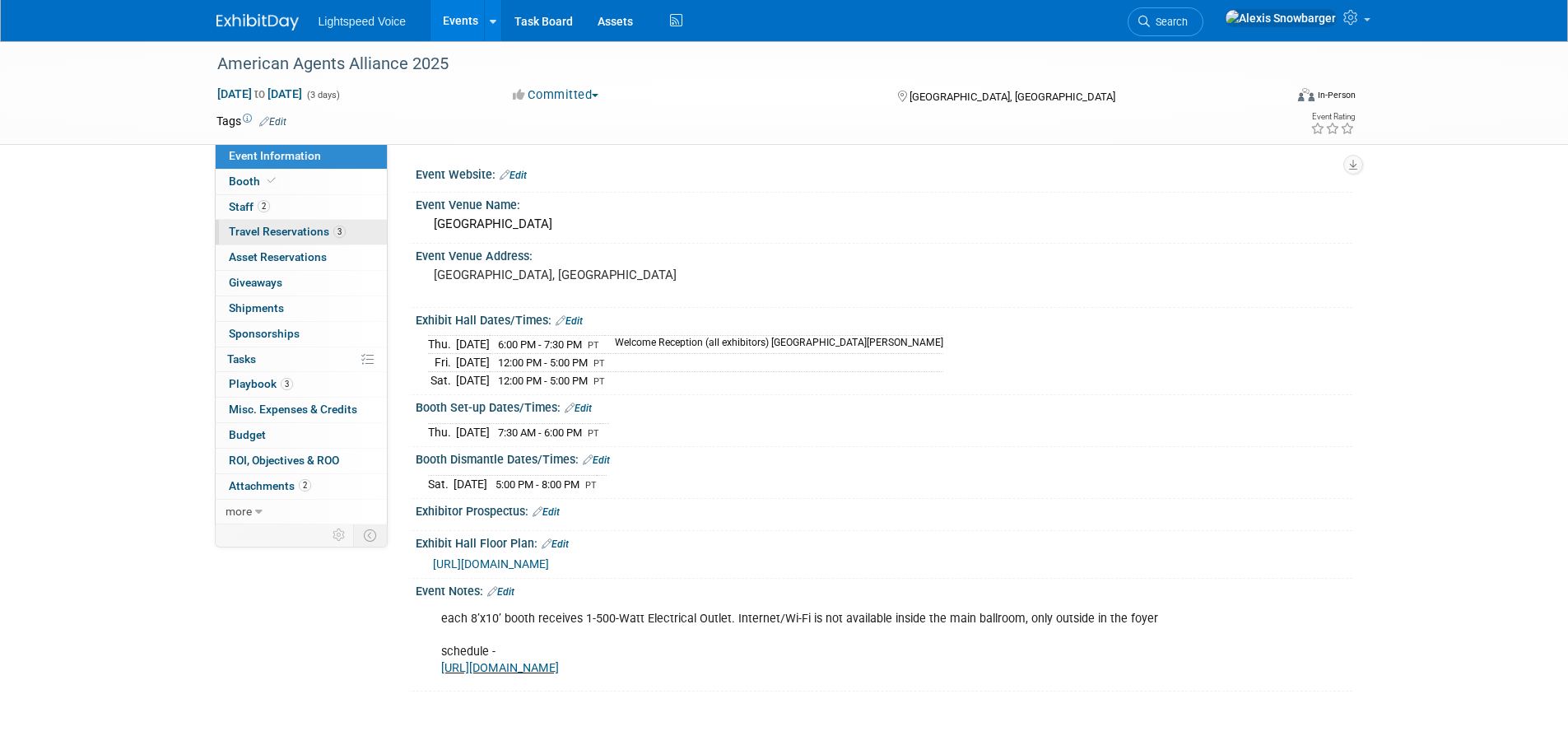
click at [261, 232] on span "Travel Reservations 3" at bounding box center [287, 231] width 117 height 13
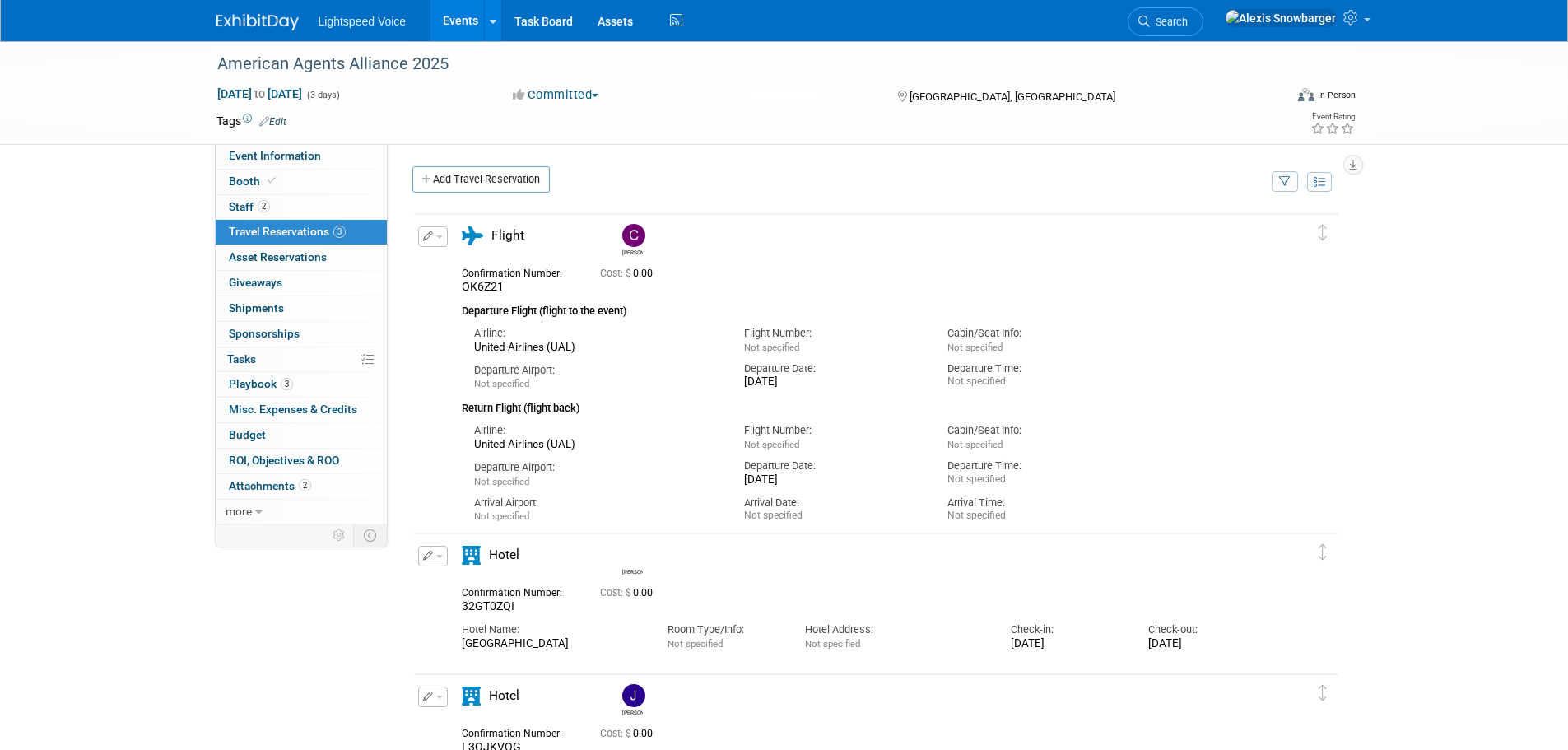
click at [436, 558] on span "button" at bounding box center [439, 557] width 6 height 4
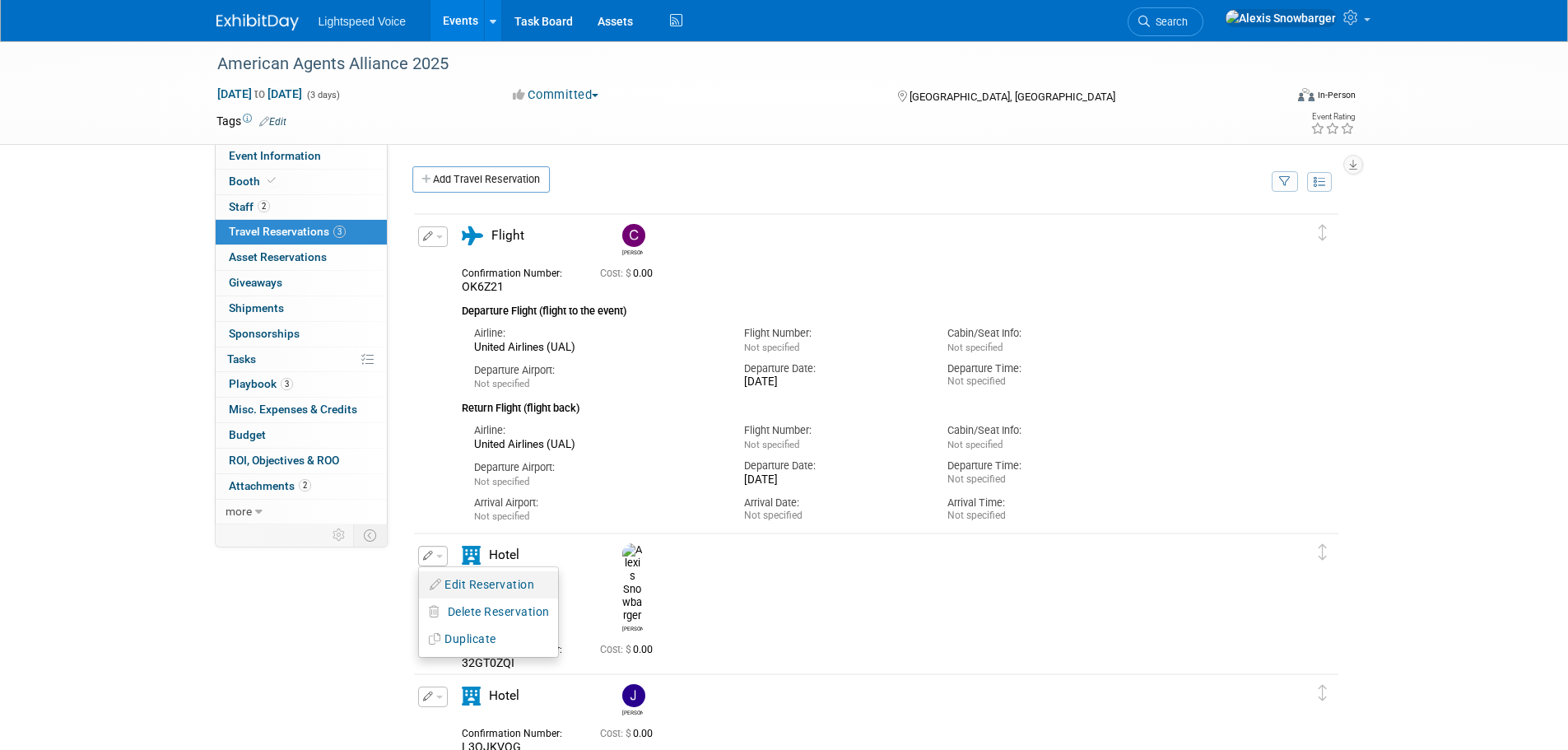
click at [462, 591] on button "Edit Reservation" at bounding box center [489, 585] width 139 height 24
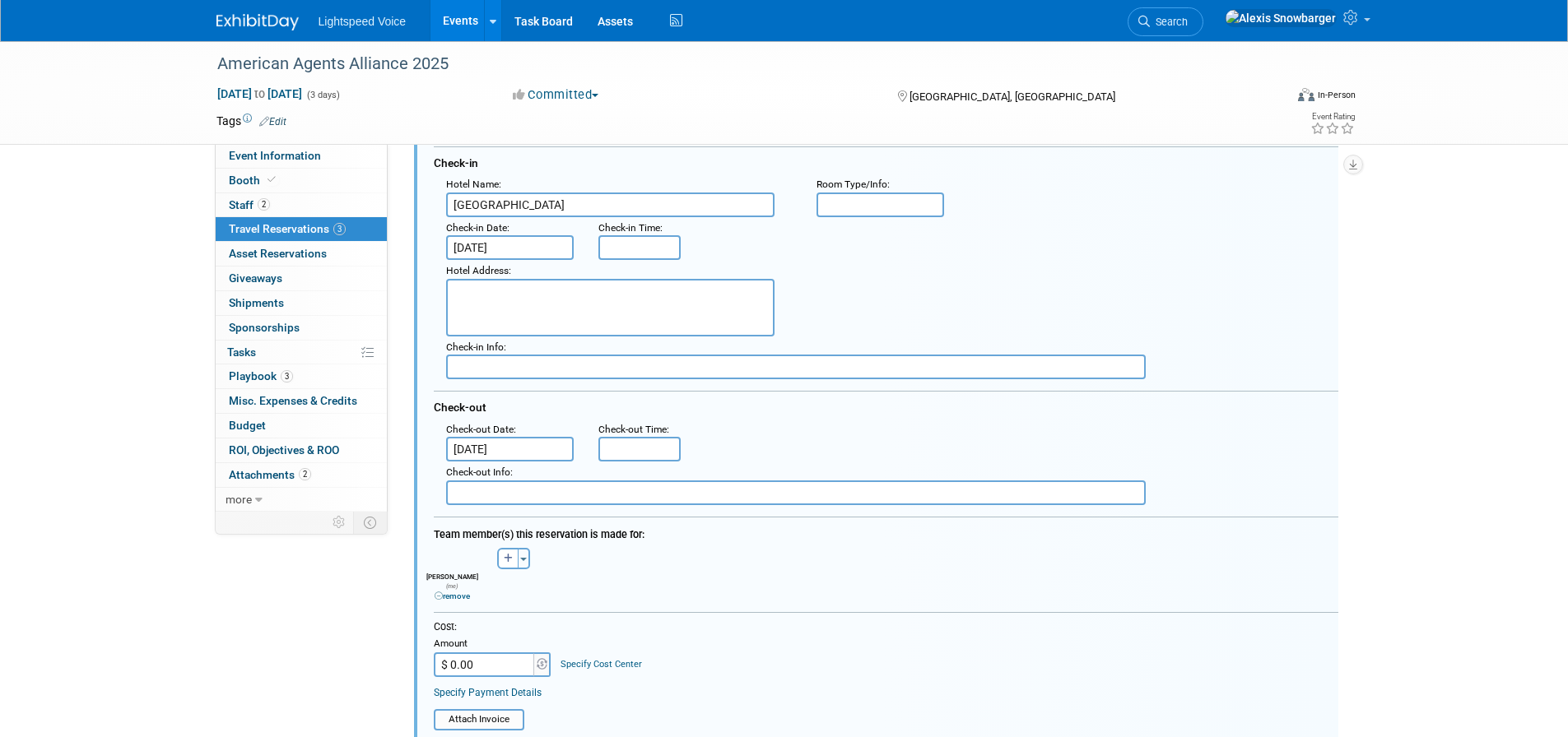
scroll to position [513, 0]
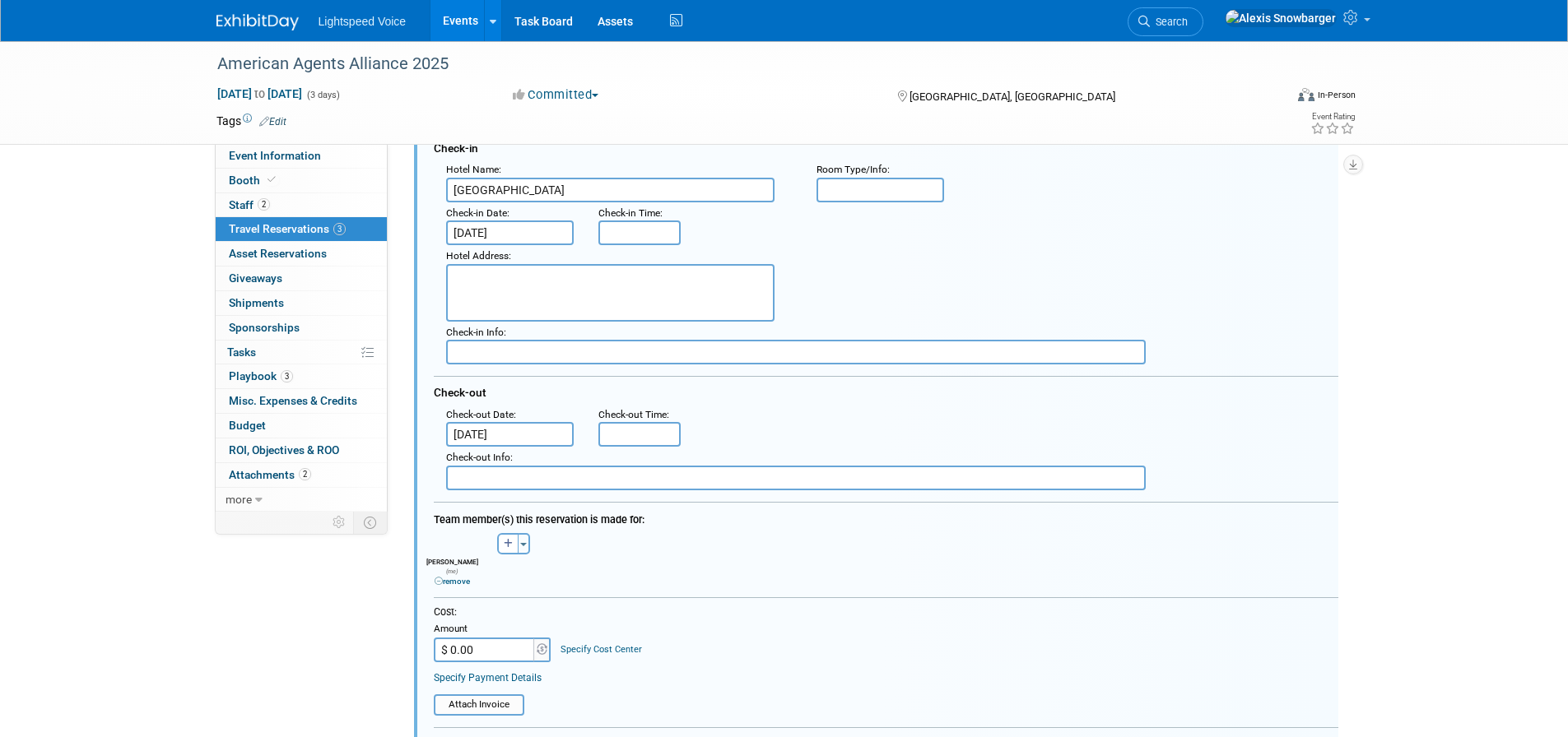
click at [466, 577] on link "remove" at bounding box center [452, 581] width 36 height 9
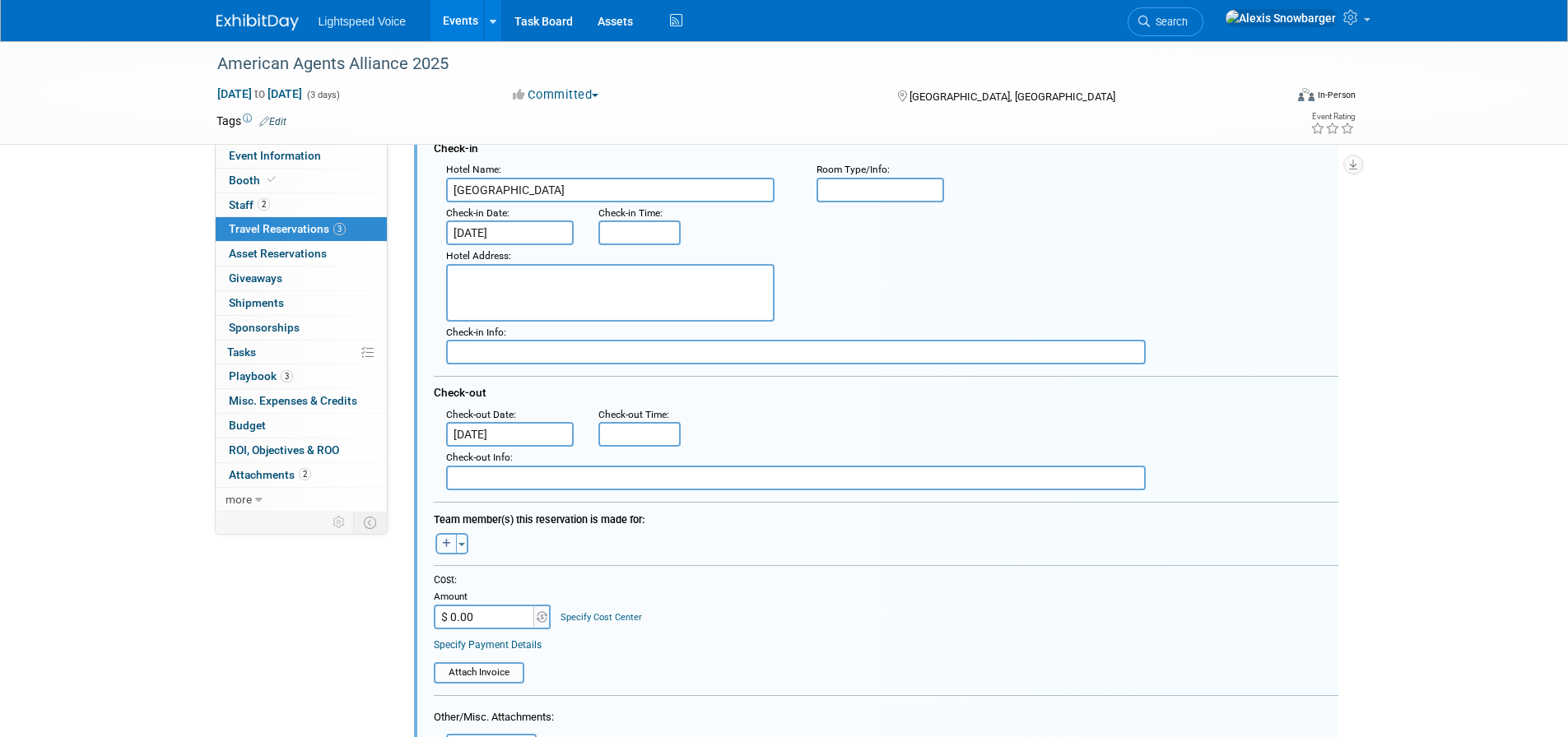
click at [449, 551] on button "button" at bounding box center [446, 544] width 21 height 21
select select
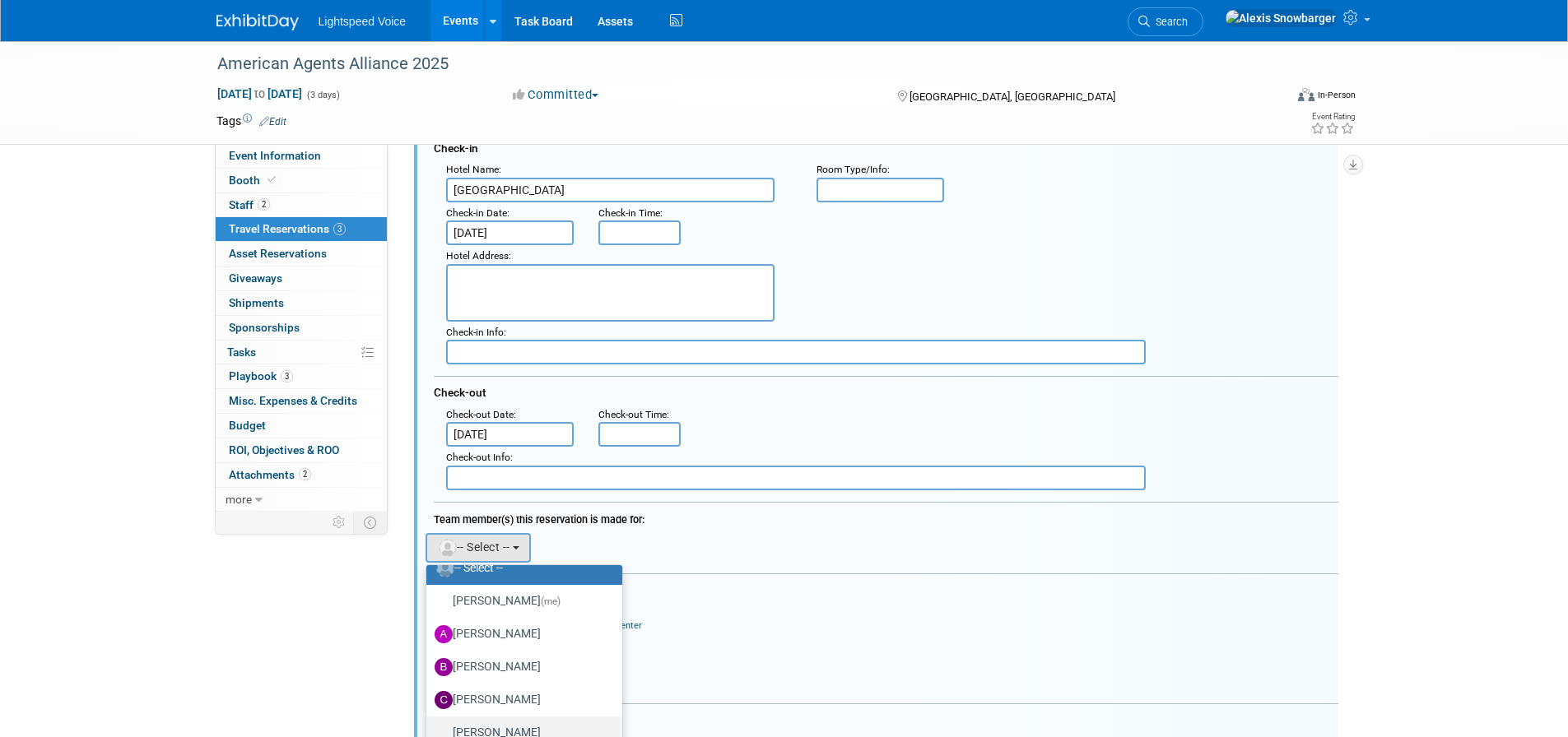
scroll to position [82, 0]
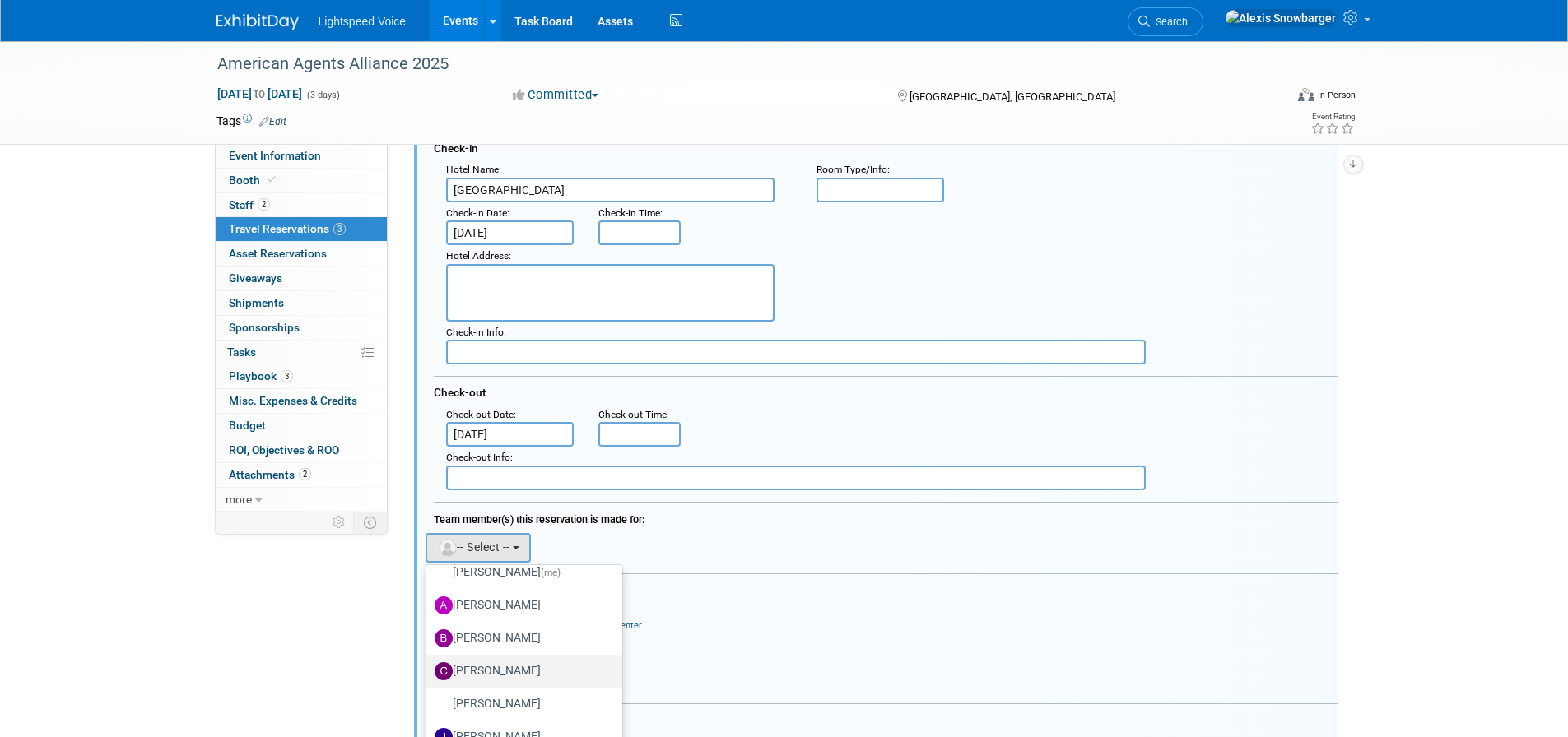
click at [476, 672] on label "Casey Cooney" at bounding box center [520, 672] width 172 height 27
click at [429, 672] on input "Casey Cooney" at bounding box center [424, 669] width 11 height 11
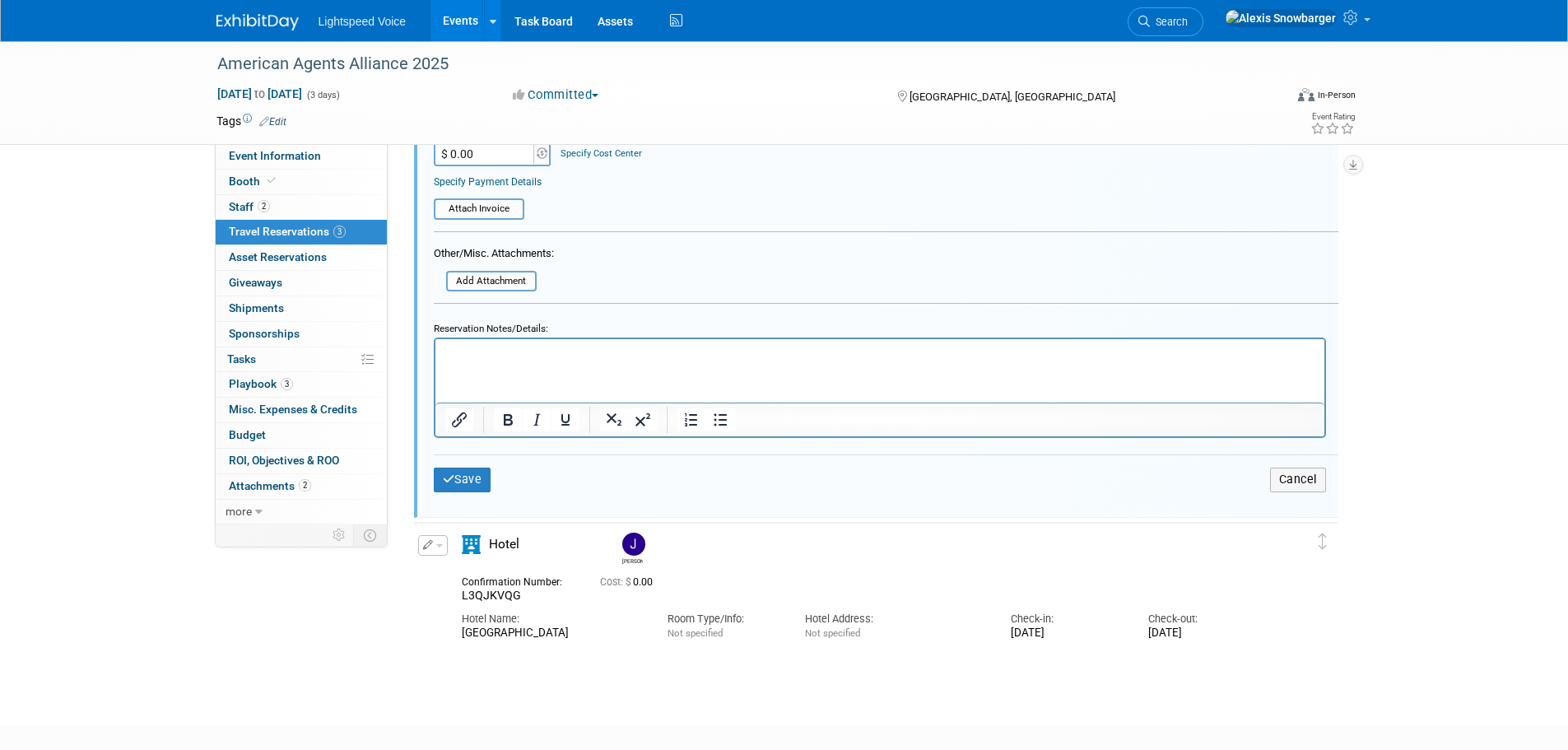
scroll to position [1007, 0]
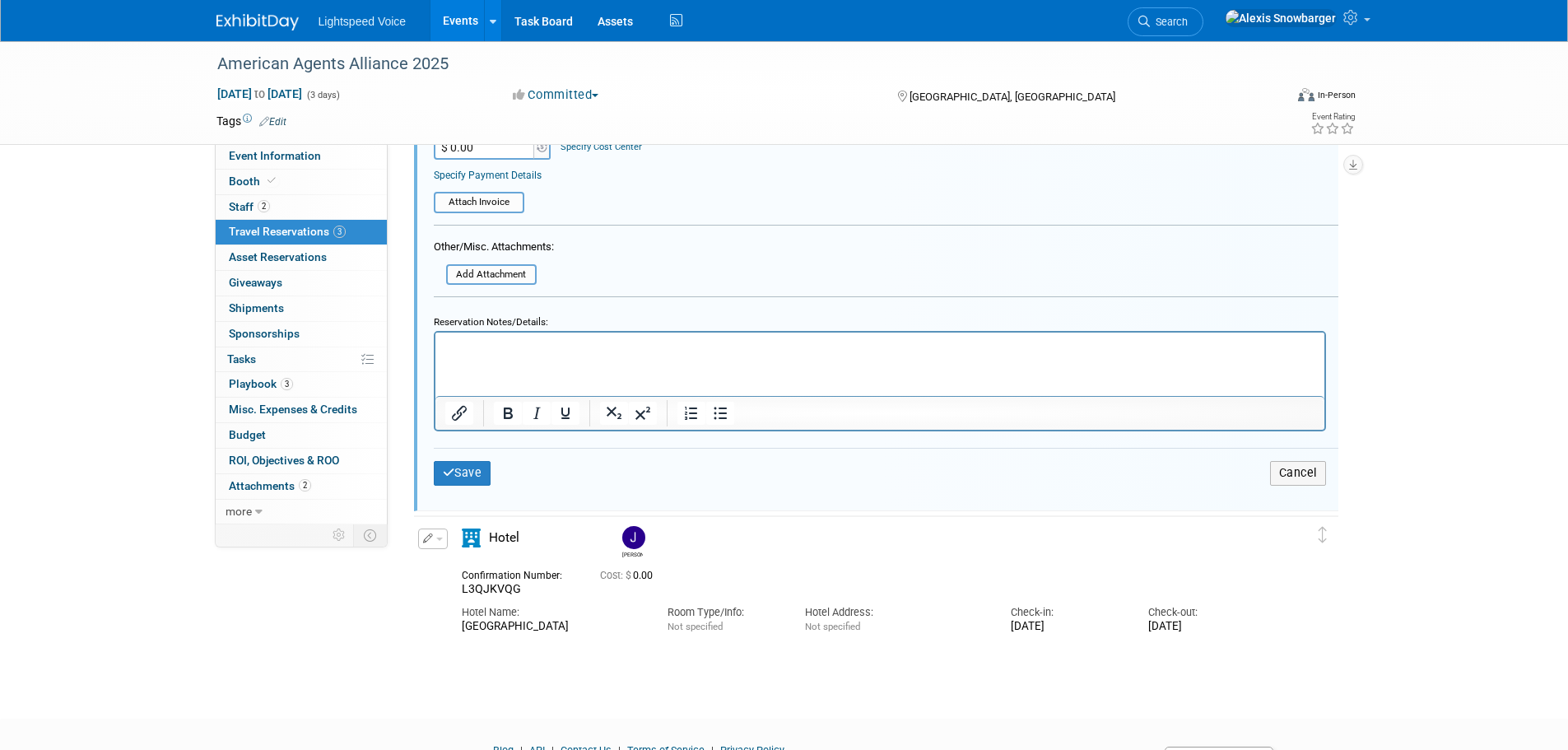
click at [508, 355] on html at bounding box center [879, 344] width 890 height 22
click at [483, 476] on button "Save" at bounding box center [462, 473] width 58 height 24
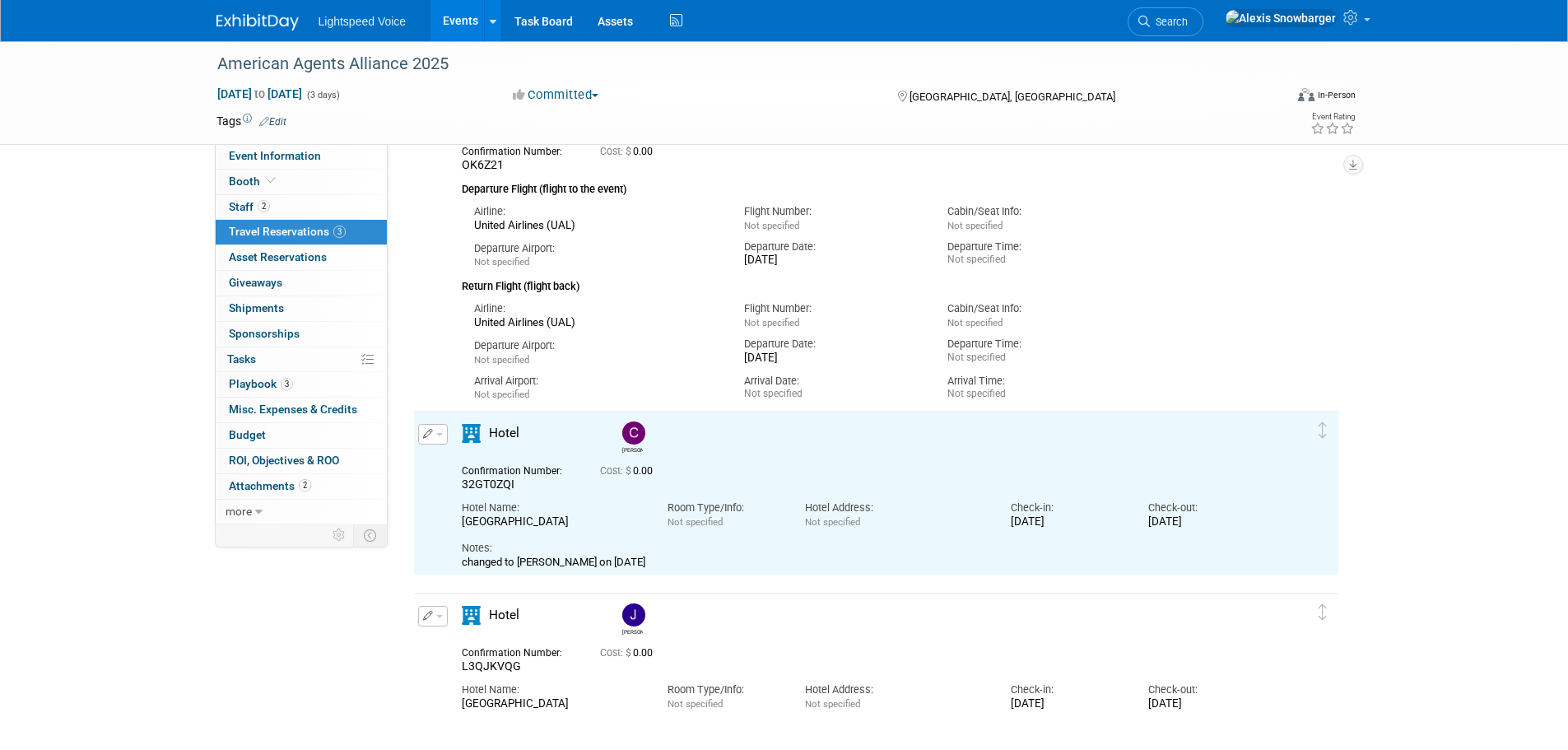
scroll to position [0, 0]
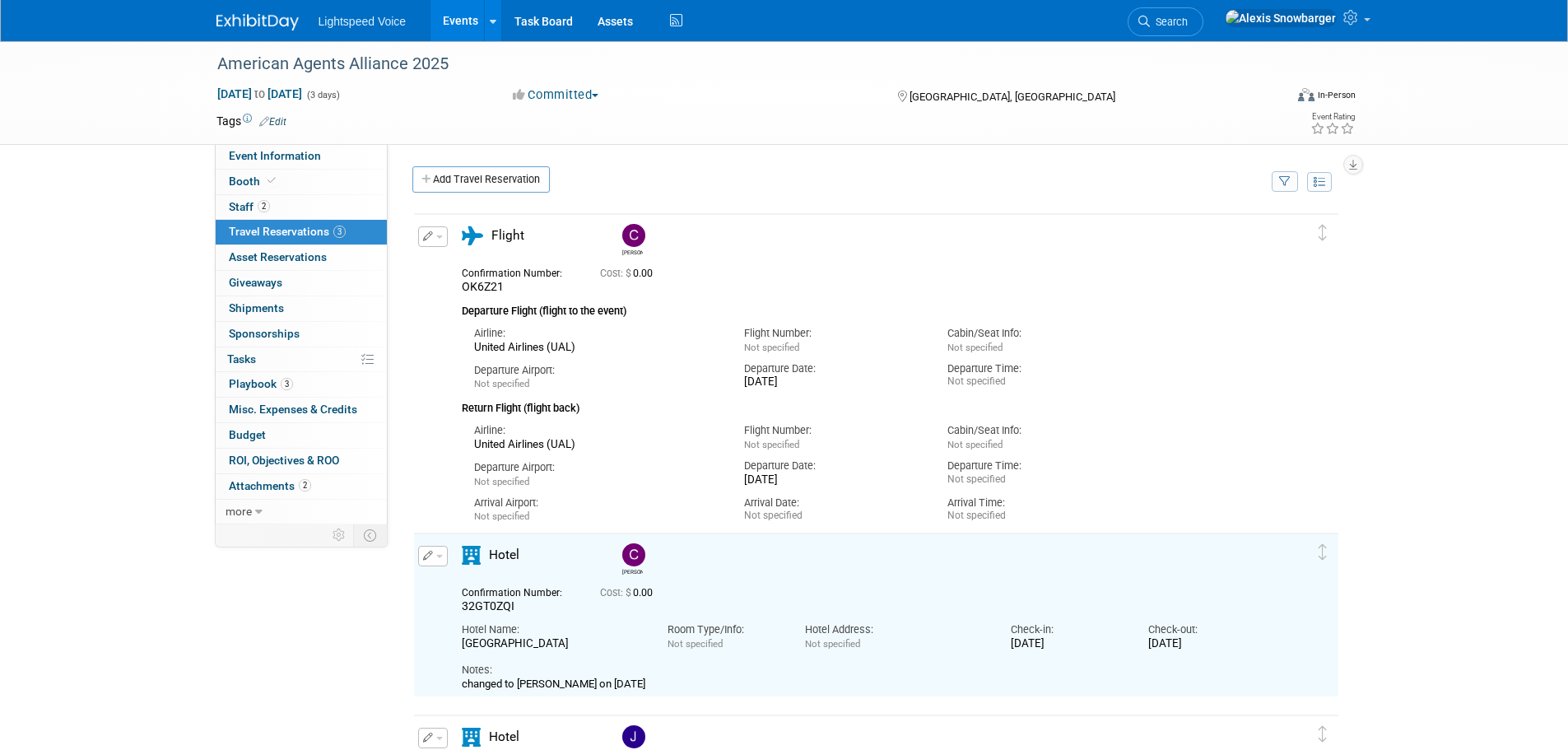
click at [461, 5] on link "Events" at bounding box center [460, 20] width 60 height 41
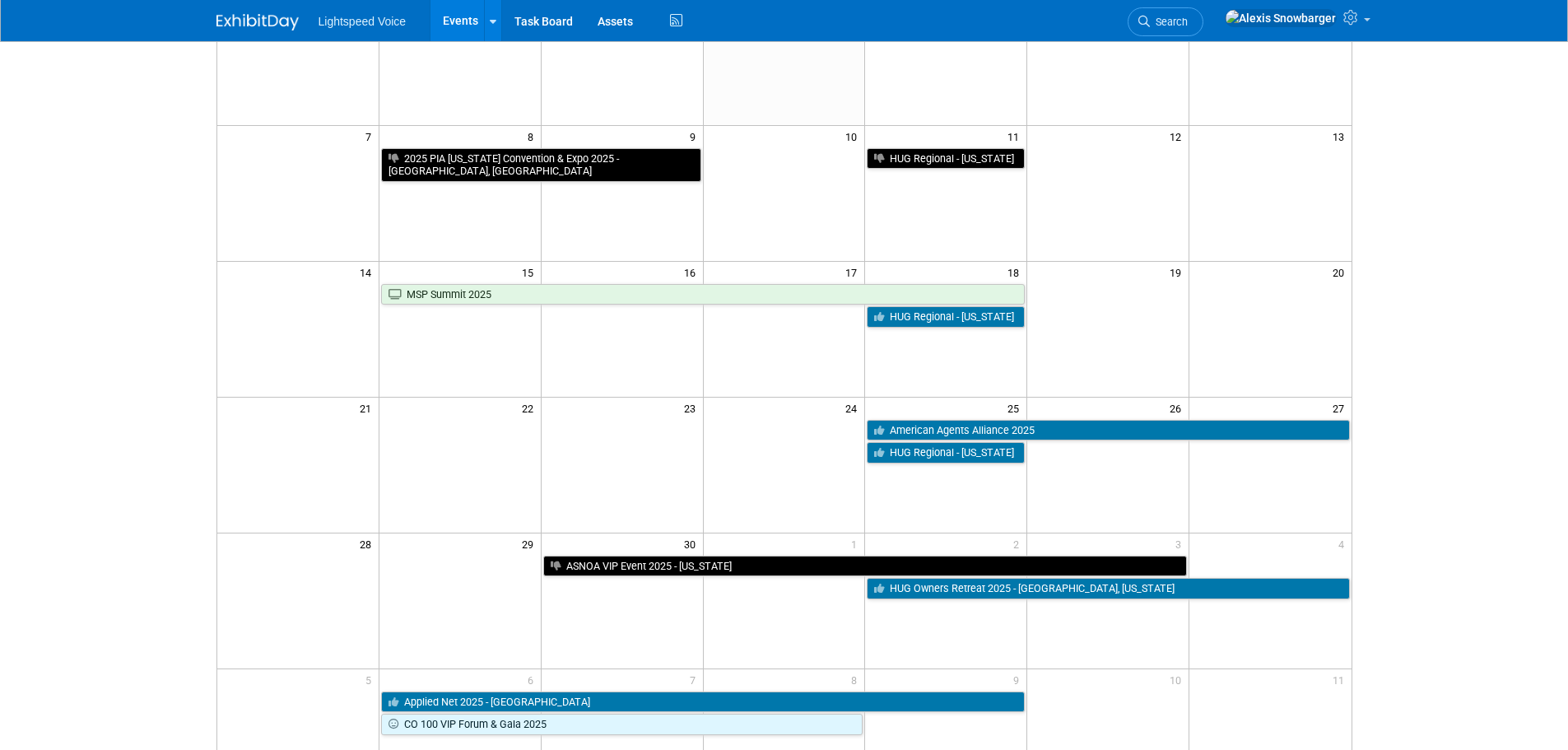
scroll to position [247, 0]
